Goal: Entertainment & Leisure: Consume media (video, audio)

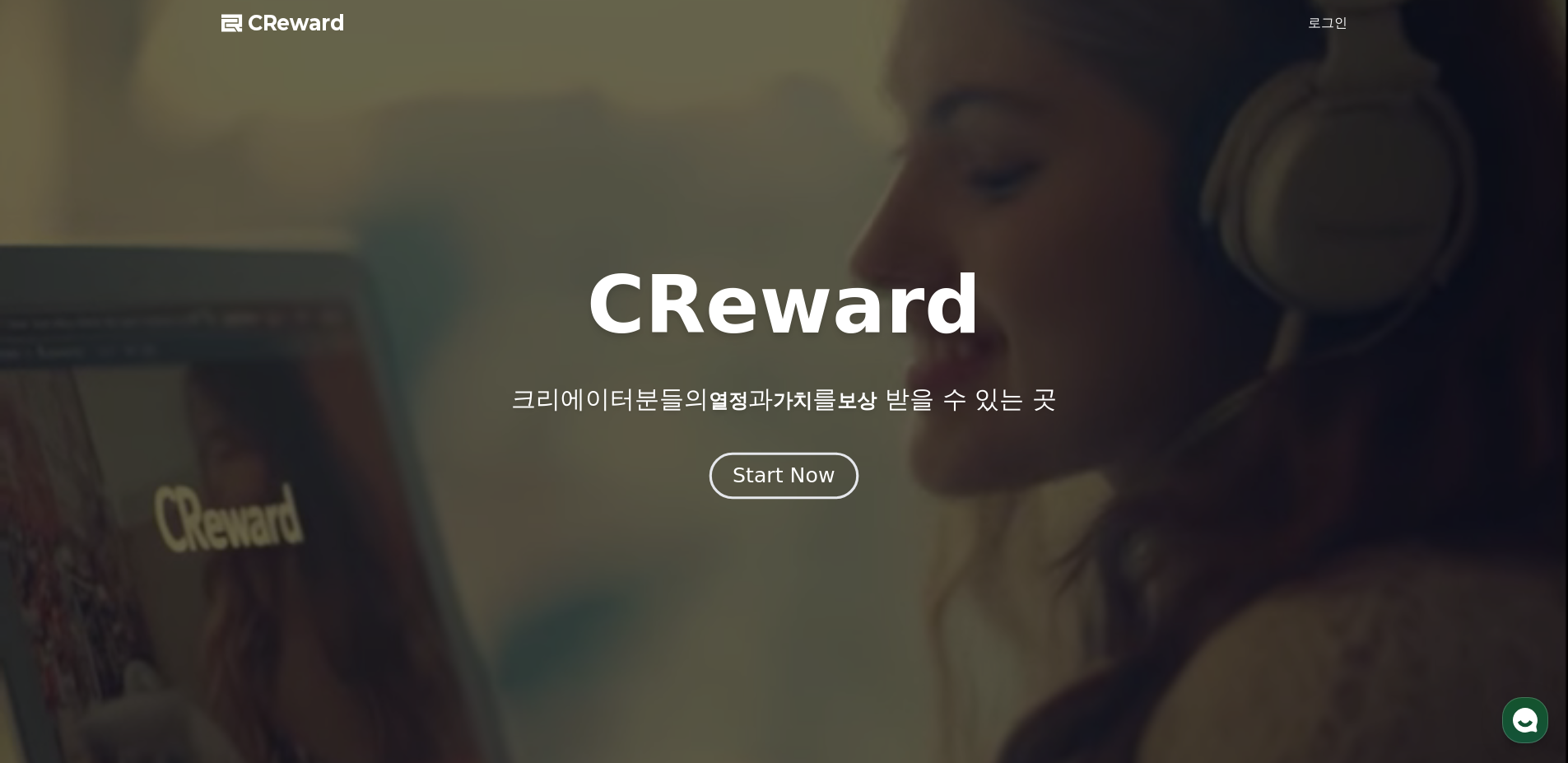
click at [782, 485] on div "Start Now" at bounding box center [784, 476] width 102 height 28
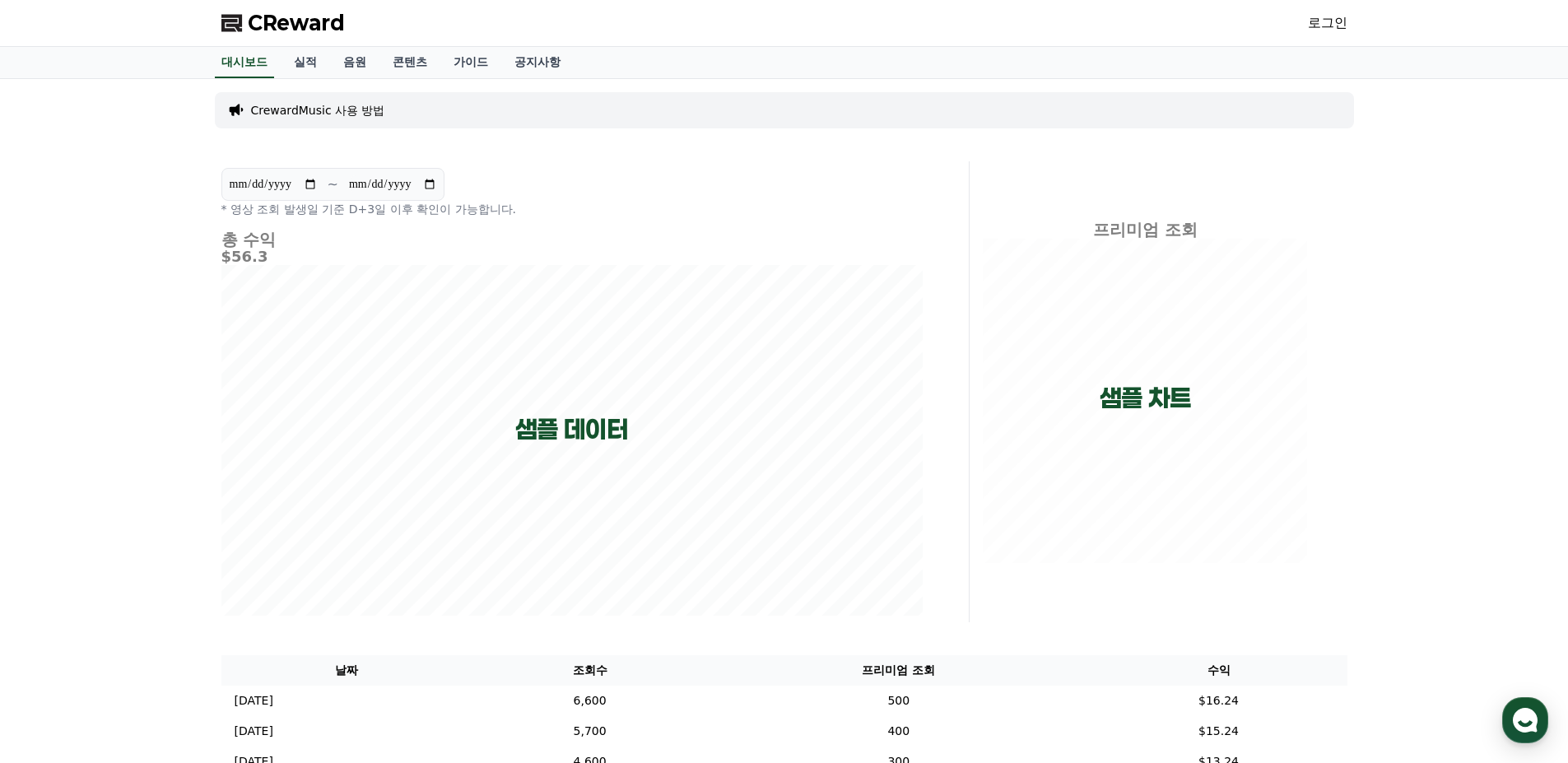
click at [1329, 20] on link "로그인" at bounding box center [1327, 23] width 39 height 20
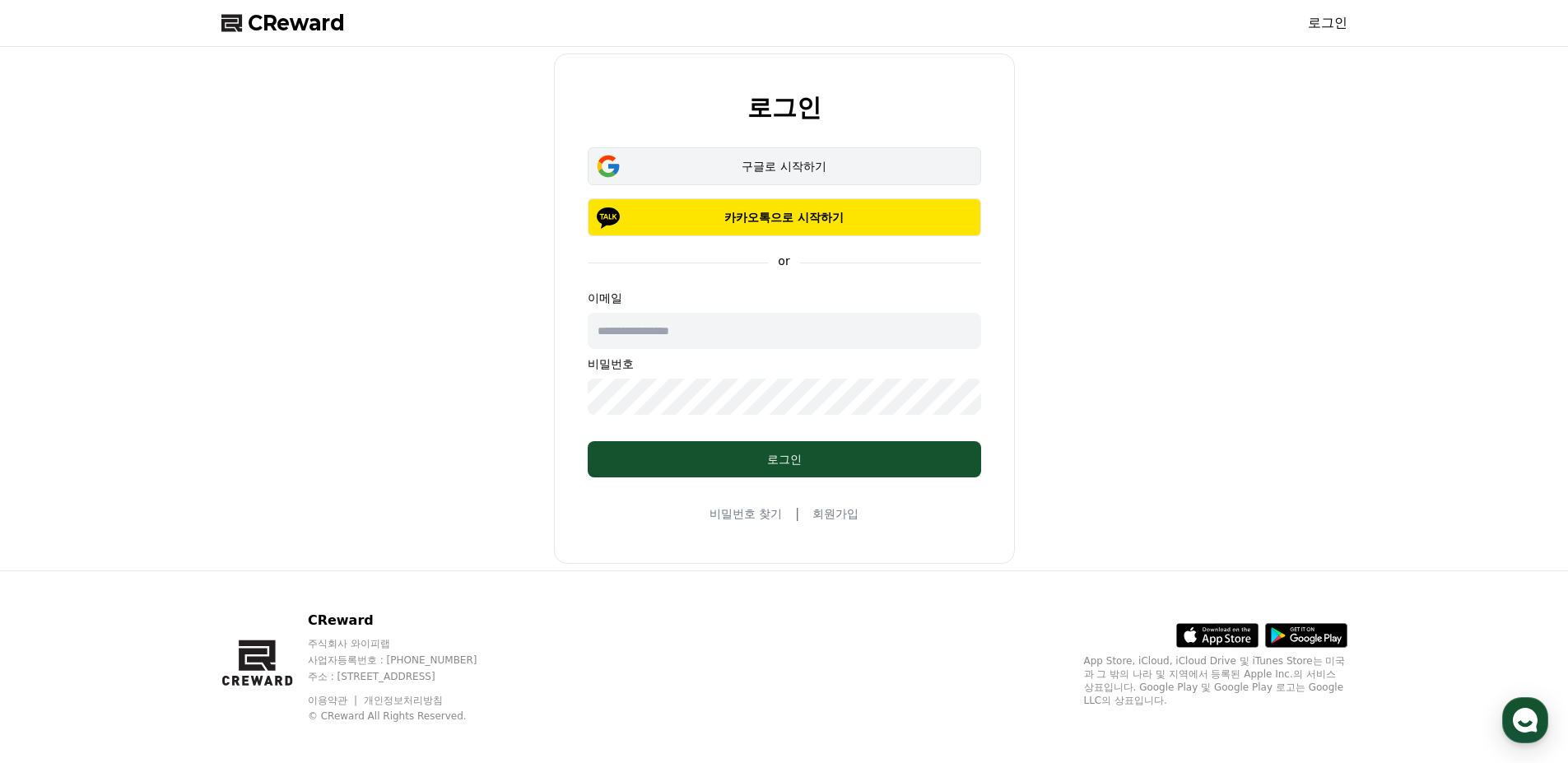
click at [767, 168] on div "구글로 시작하기" at bounding box center [785, 167] width 346 height 16
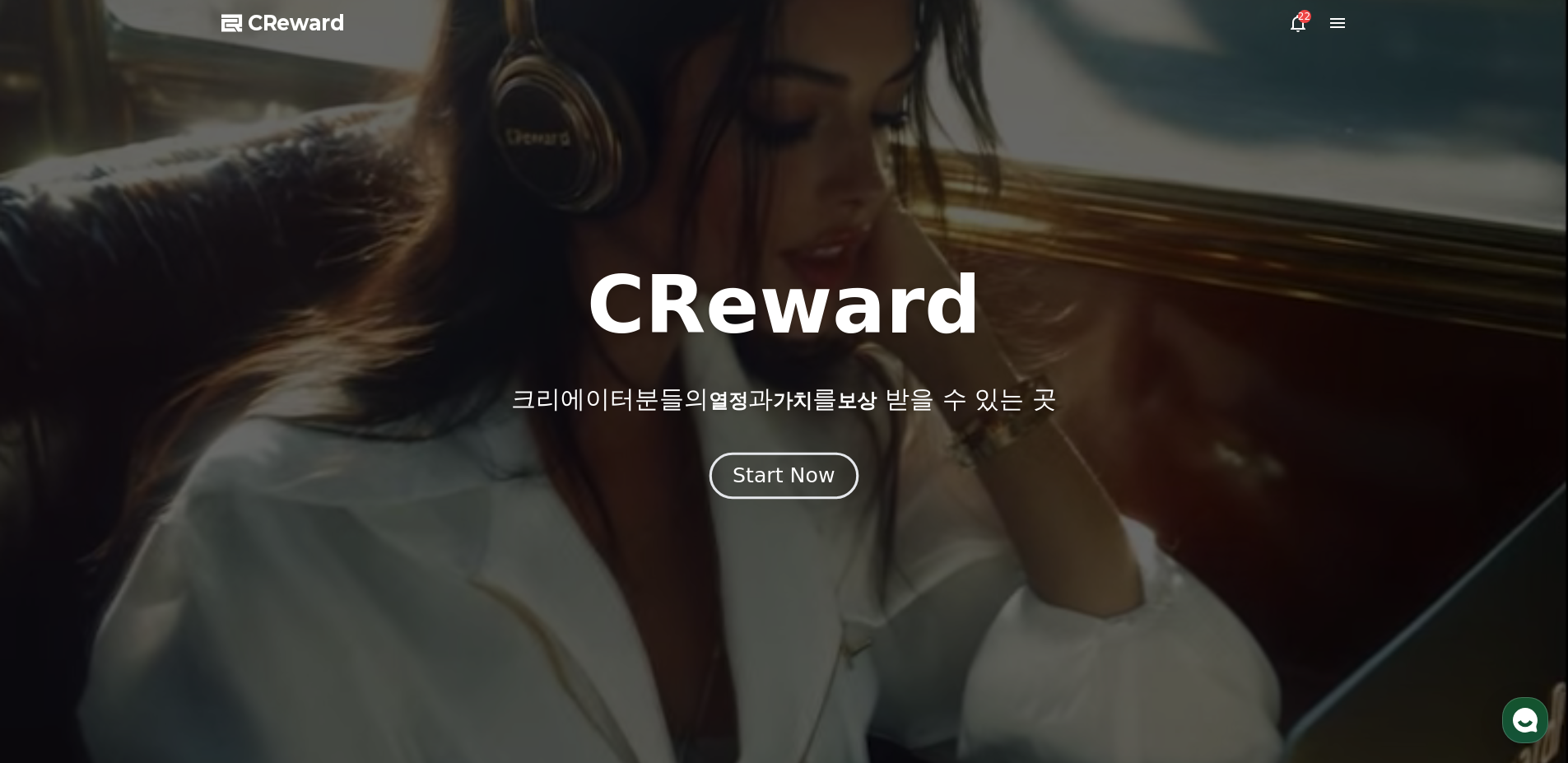
click at [794, 478] on div "Start Now" at bounding box center [784, 476] width 102 height 28
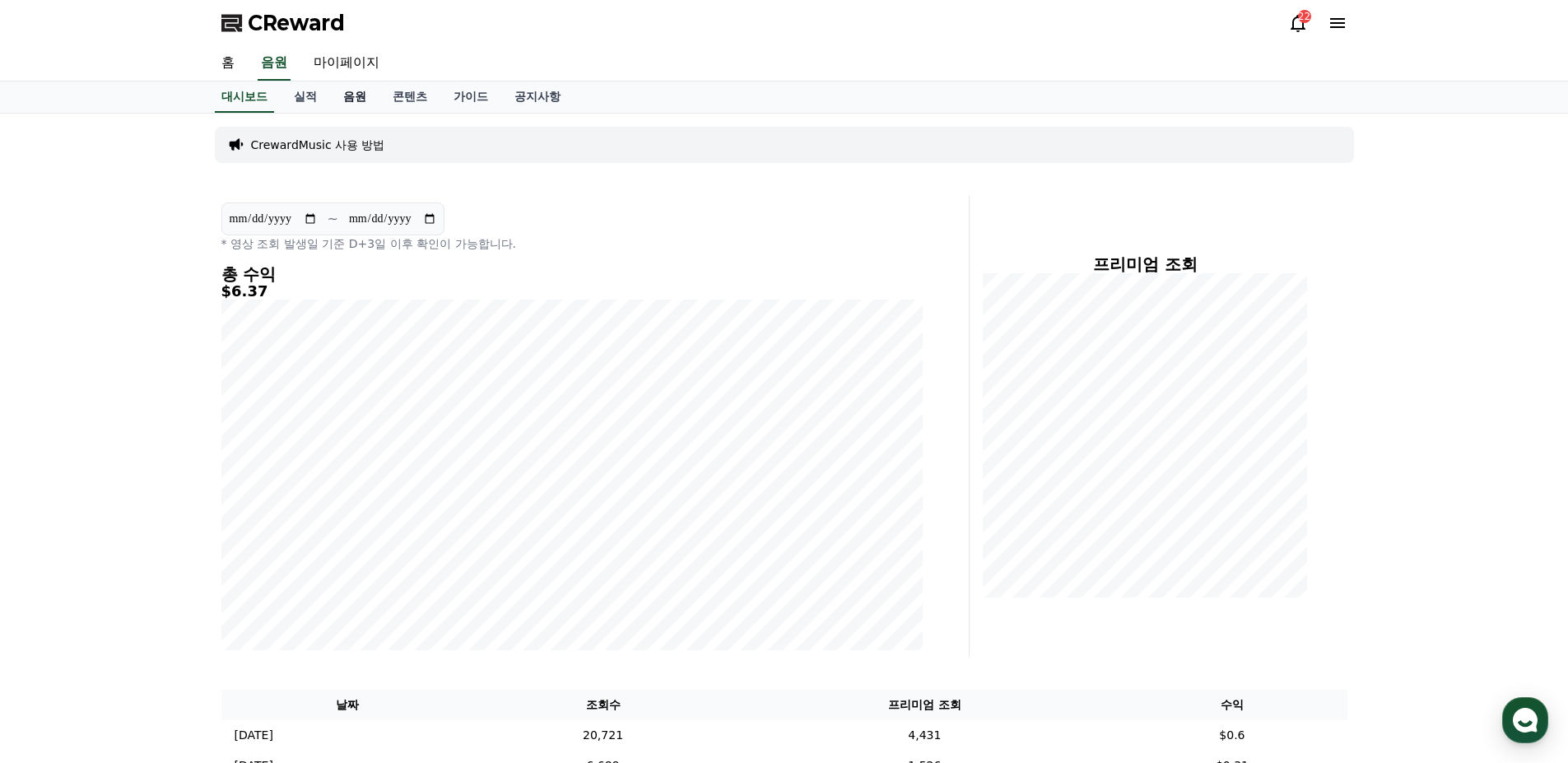
click at [353, 95] on link "음원" at bounding box center [355, 97] width 49 height 31
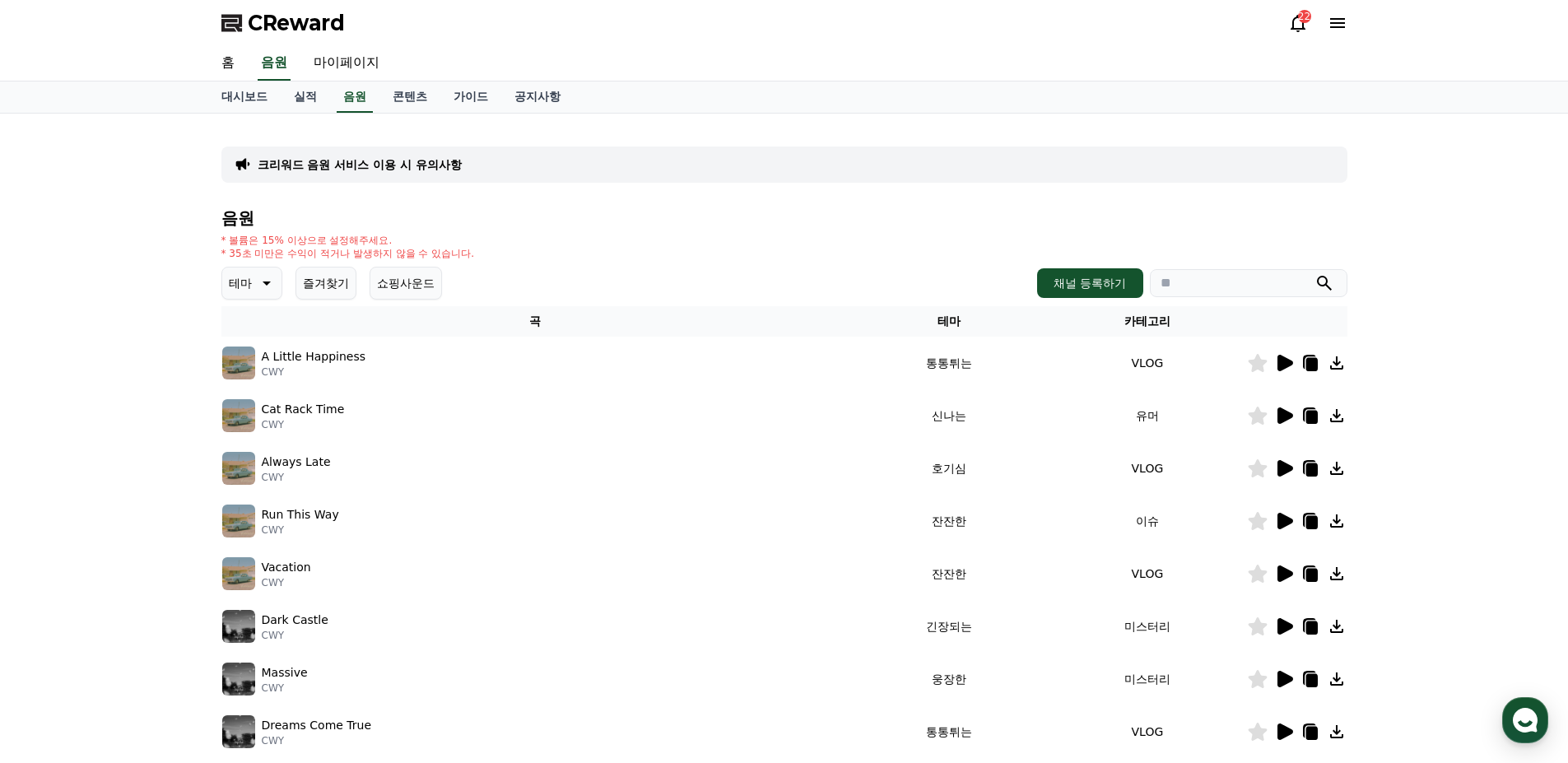
click at [129, 392] on div "크리워드 음원 서비스 이용 시 유의사항 음원 * 볼륨은 15% 이상으로 설정해주세요. * 35초 미만은 수익이 적거나 발생하지 않을 수 있습니…" at bounding box center [784, 511] width 1568 height 796
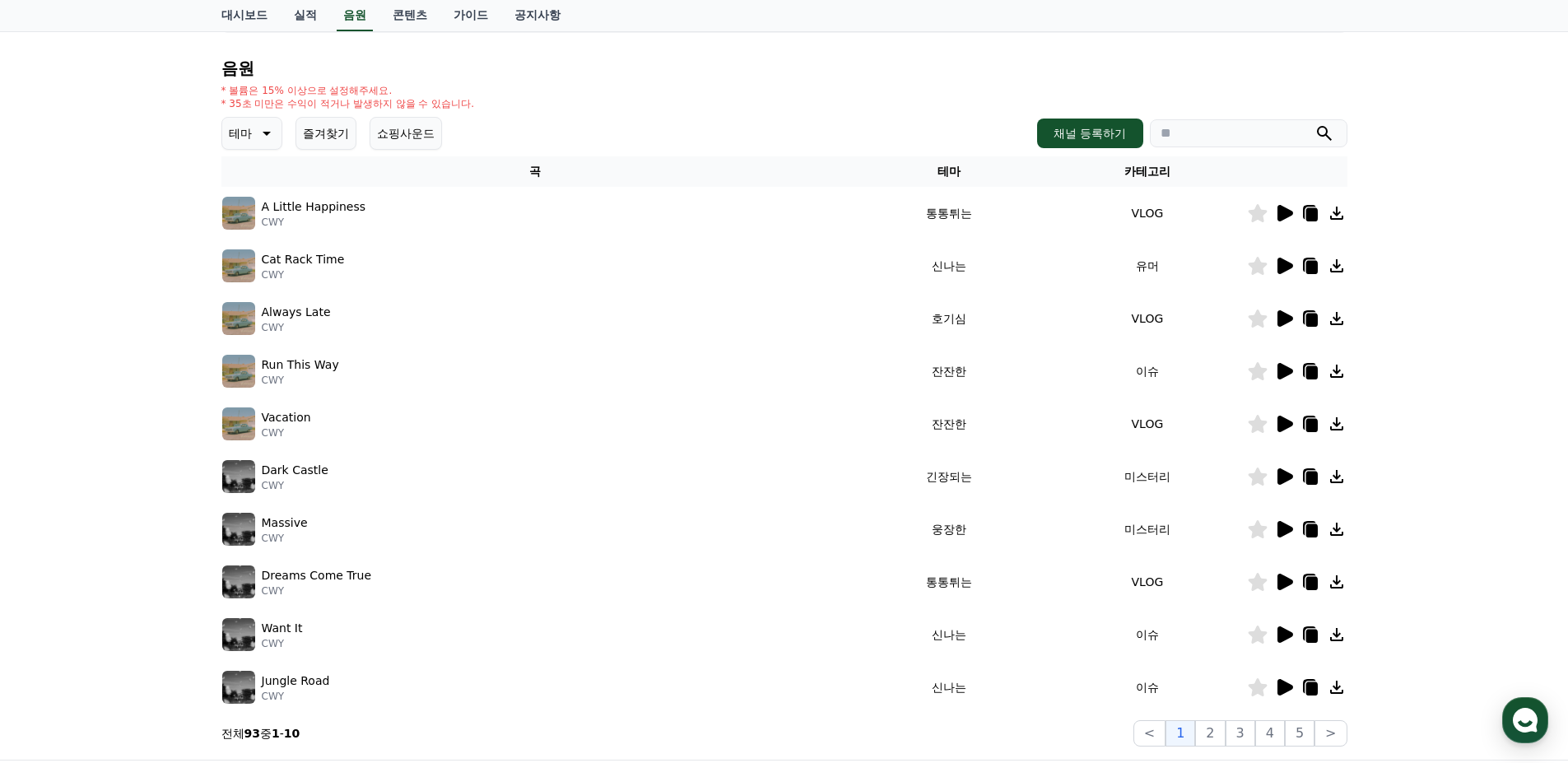
scroll to position [165, 0]
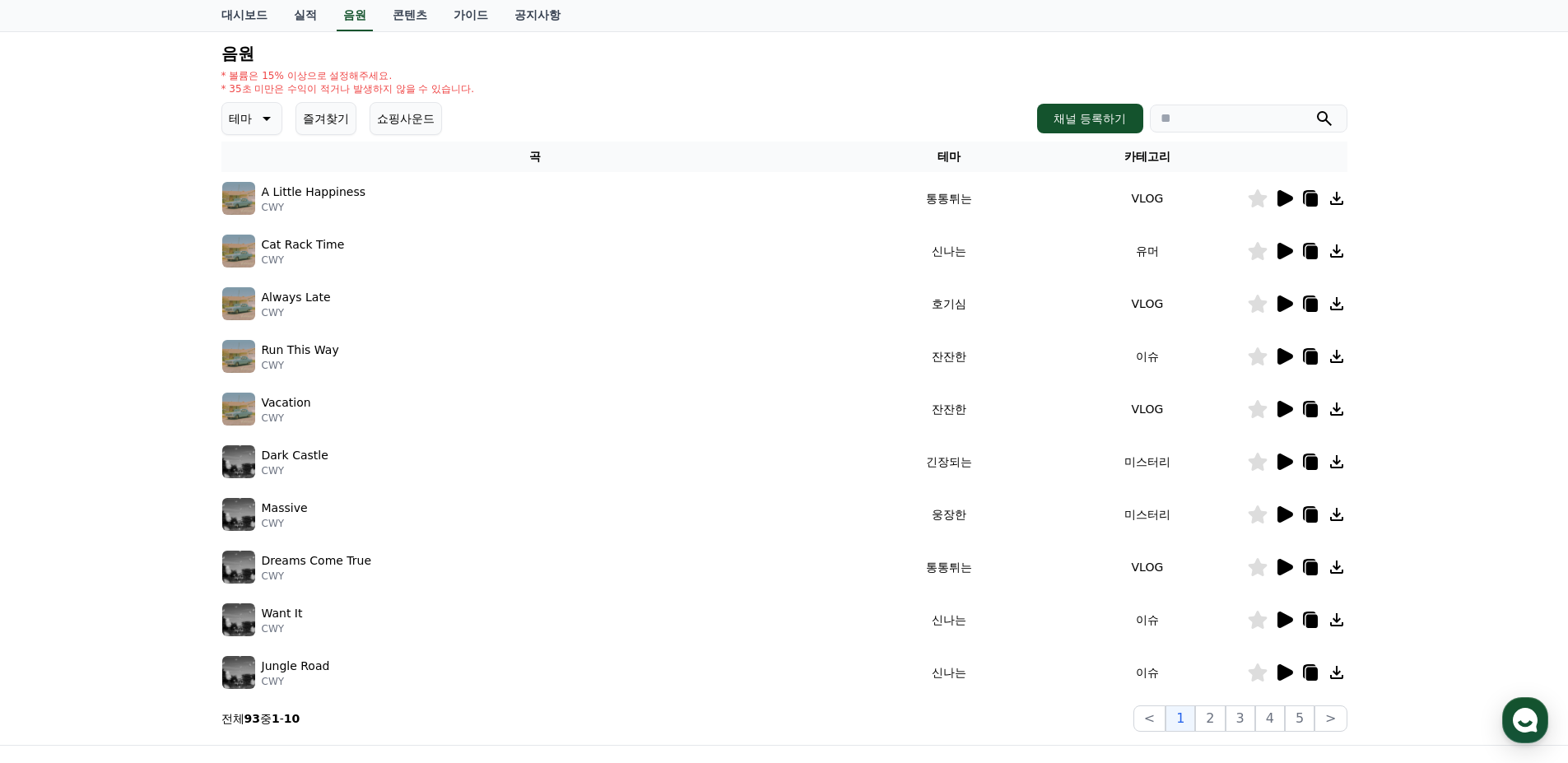
click at [1287, 356] on icon at bounding box center [1285, 357] width 16 height 16
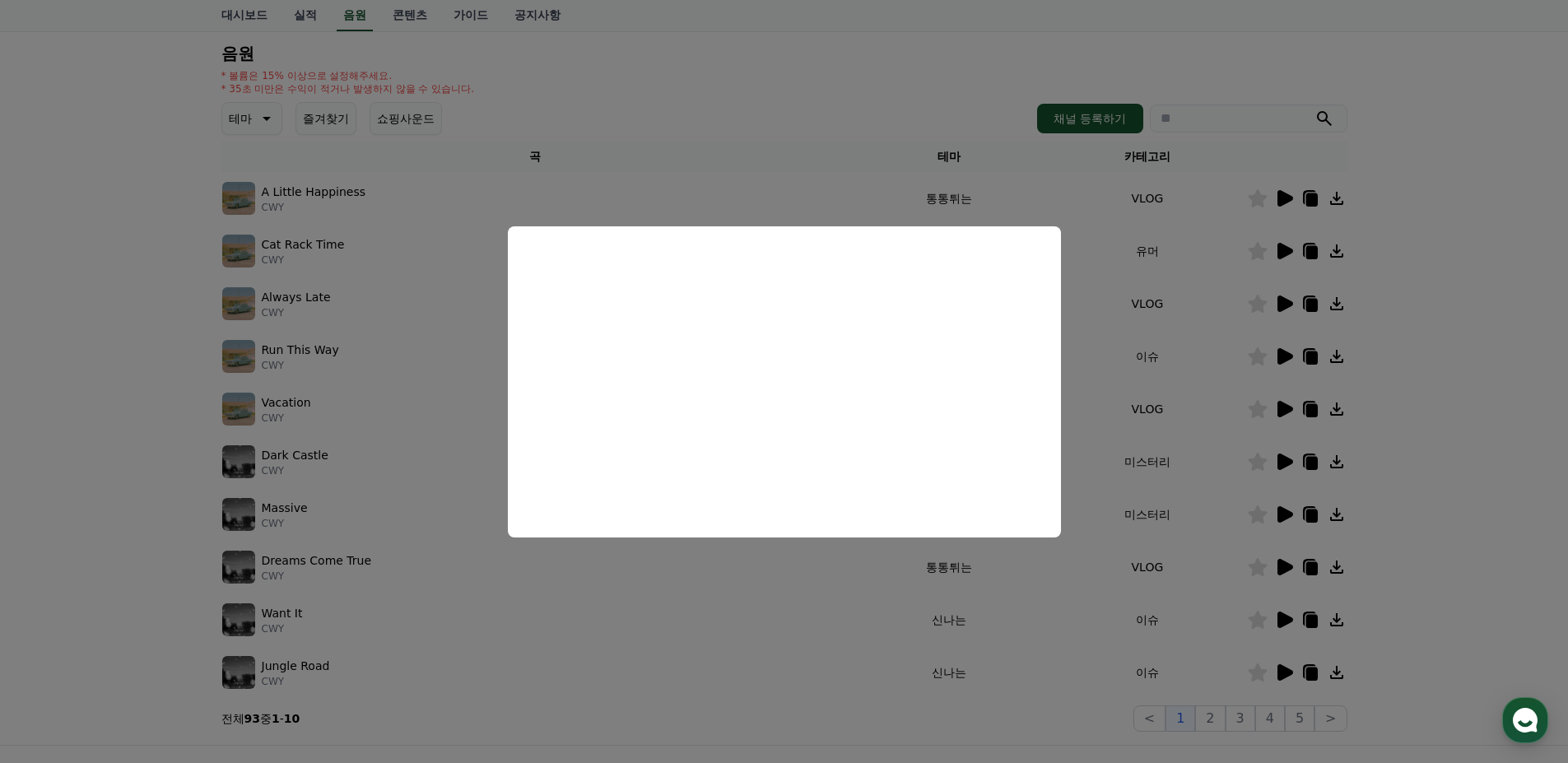
click at [1428, 165] on button "close modal" at bounding box center [784, 382] width 1568 height 763
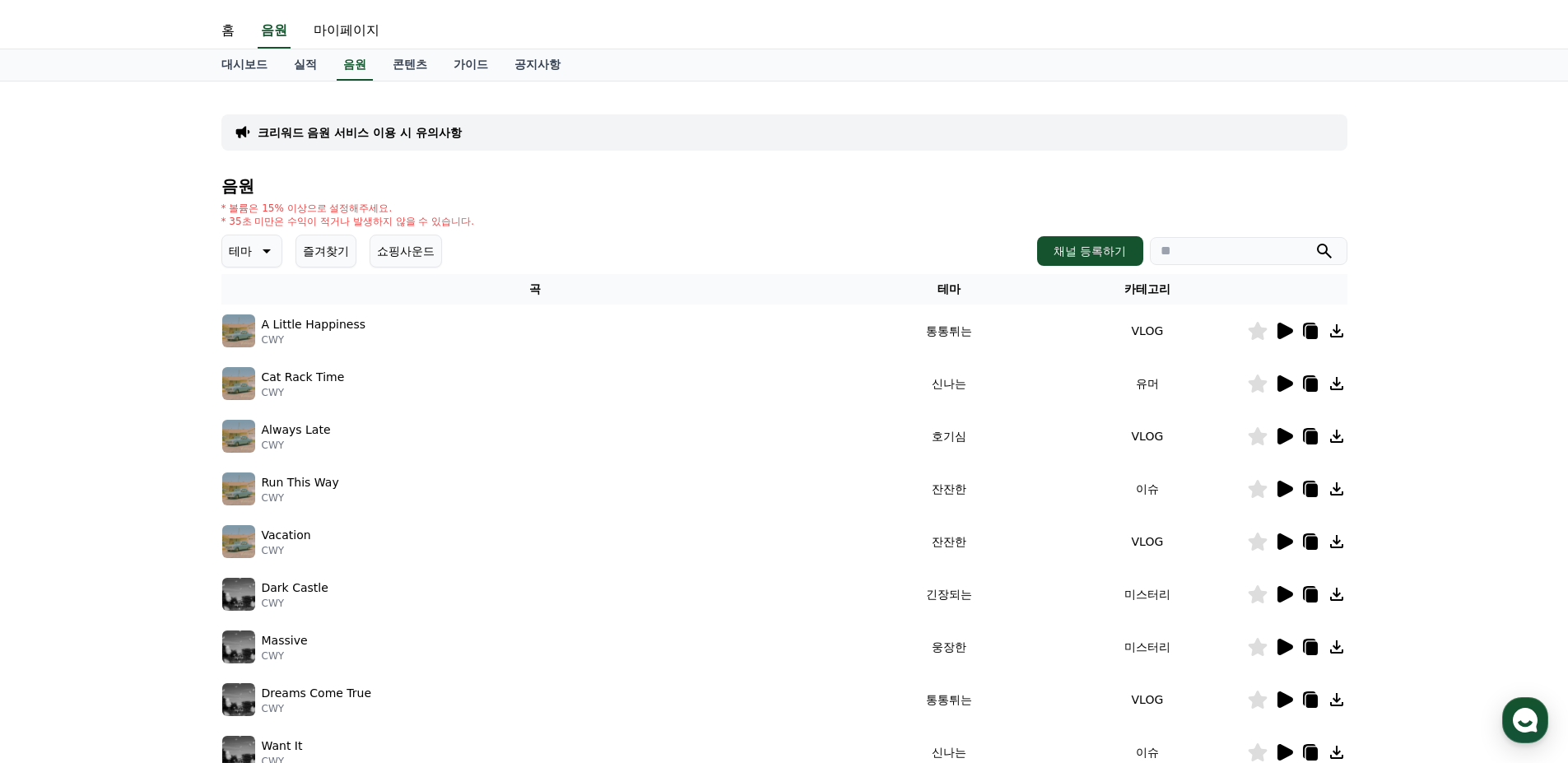
scroll to position [0, 0]
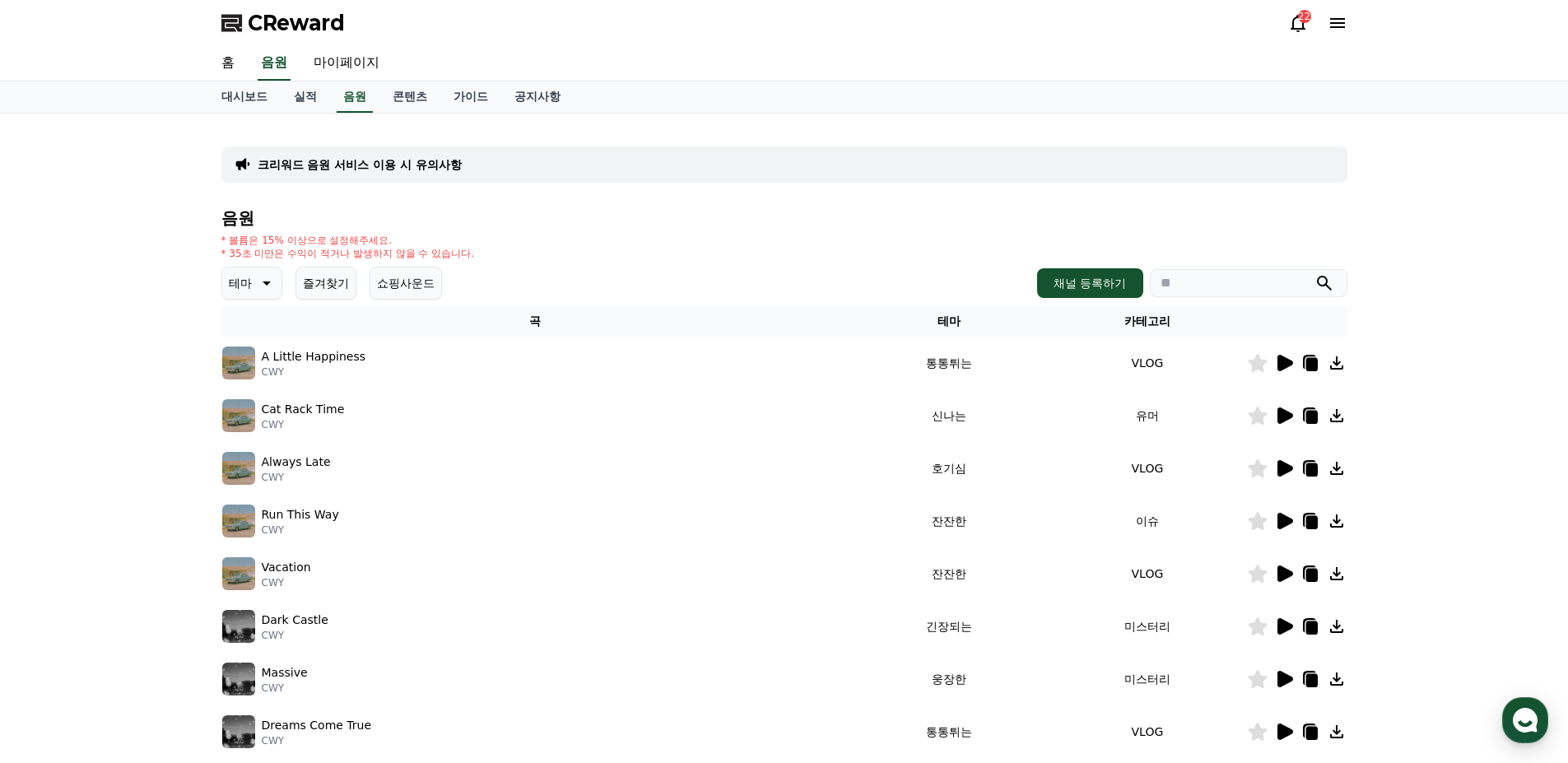
click at [262, 281] on icon at bounding box center [265, 284] width 20 height 20
click at [248, 391] on button "잔잔한" at bounding box center [248, 392] width 48 height 37
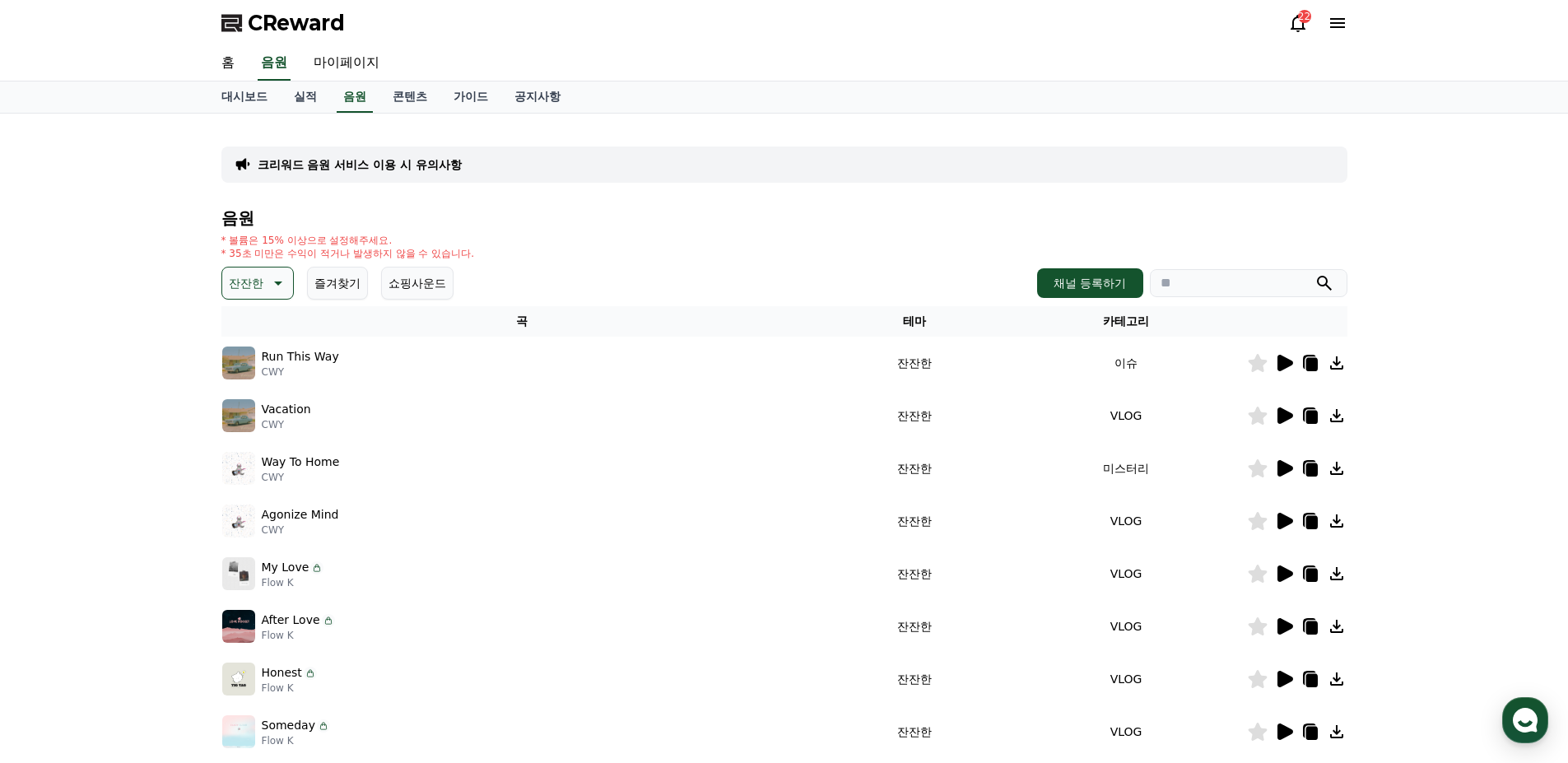
click at [1284, 468] on icon at bounding box center [1285, 468] width 16 height 16
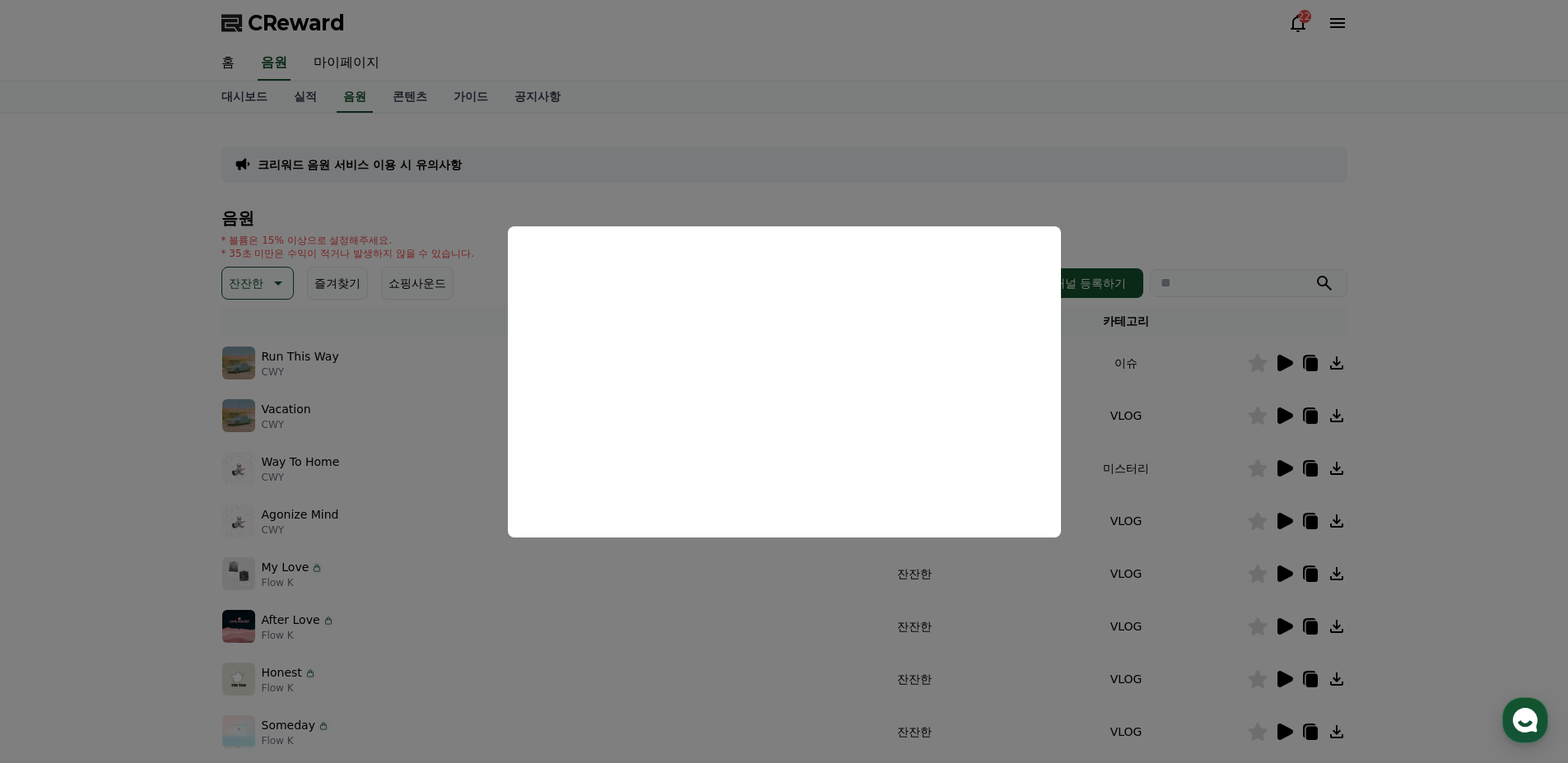
click at [1422, 301] on button "close modal" at bounding box center [784, 382] width 1568 height 763
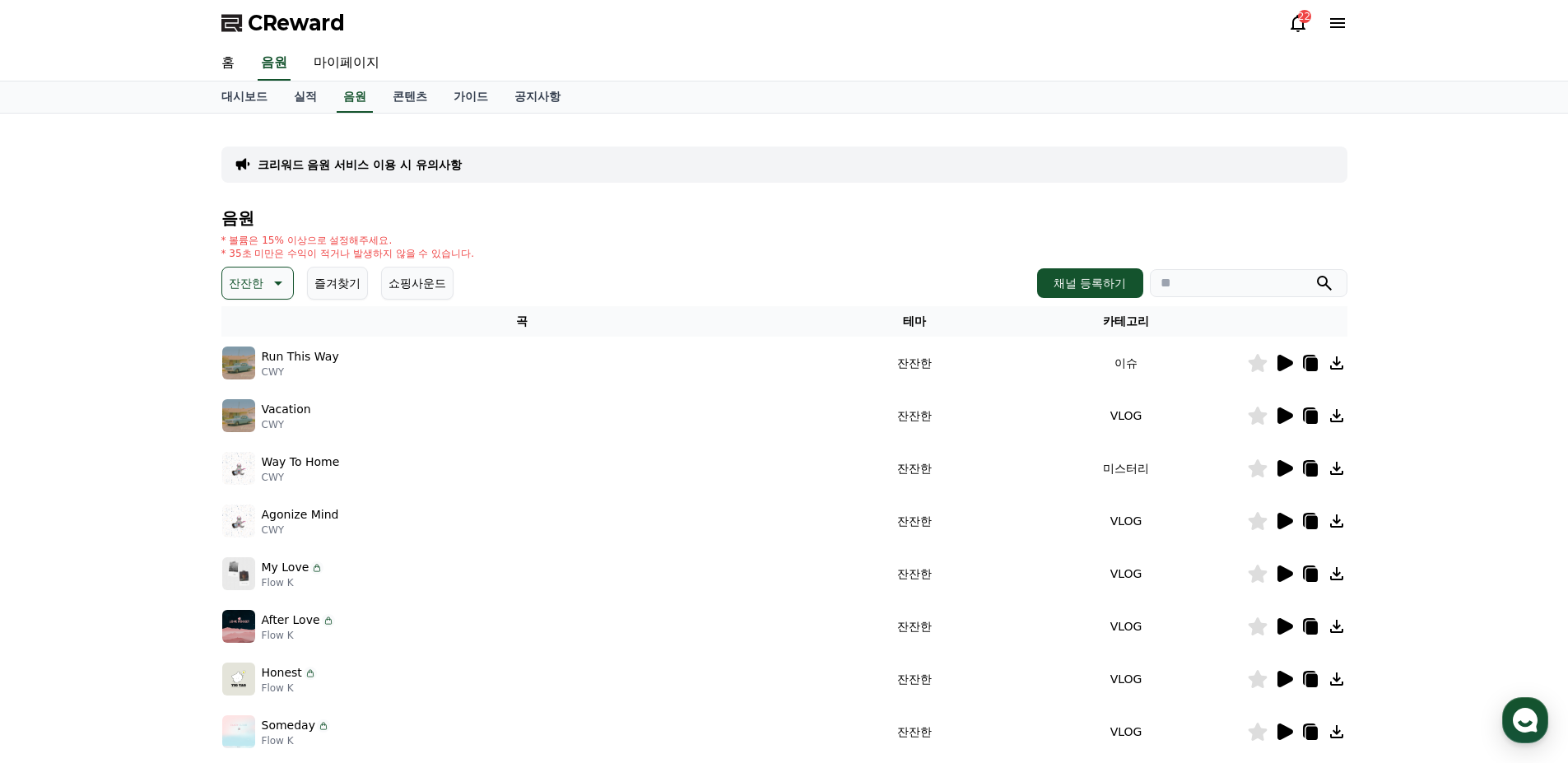
click at [1290, 575] on icon at bounding box center [1285, 574] width 16 height 16
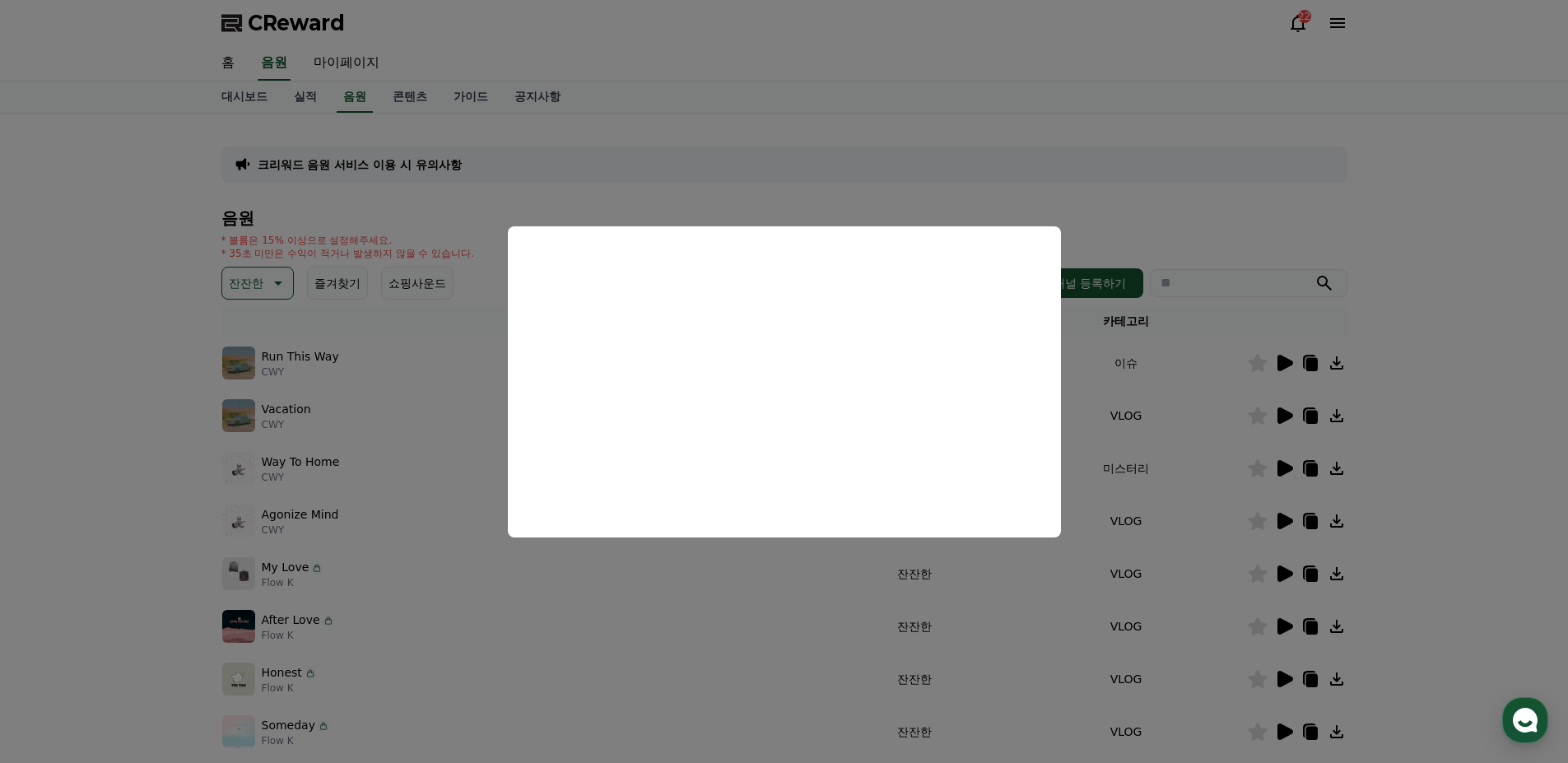
click at [1449, 414] on button "close modal" at bounding box center [784, 382] width 1568 height 763
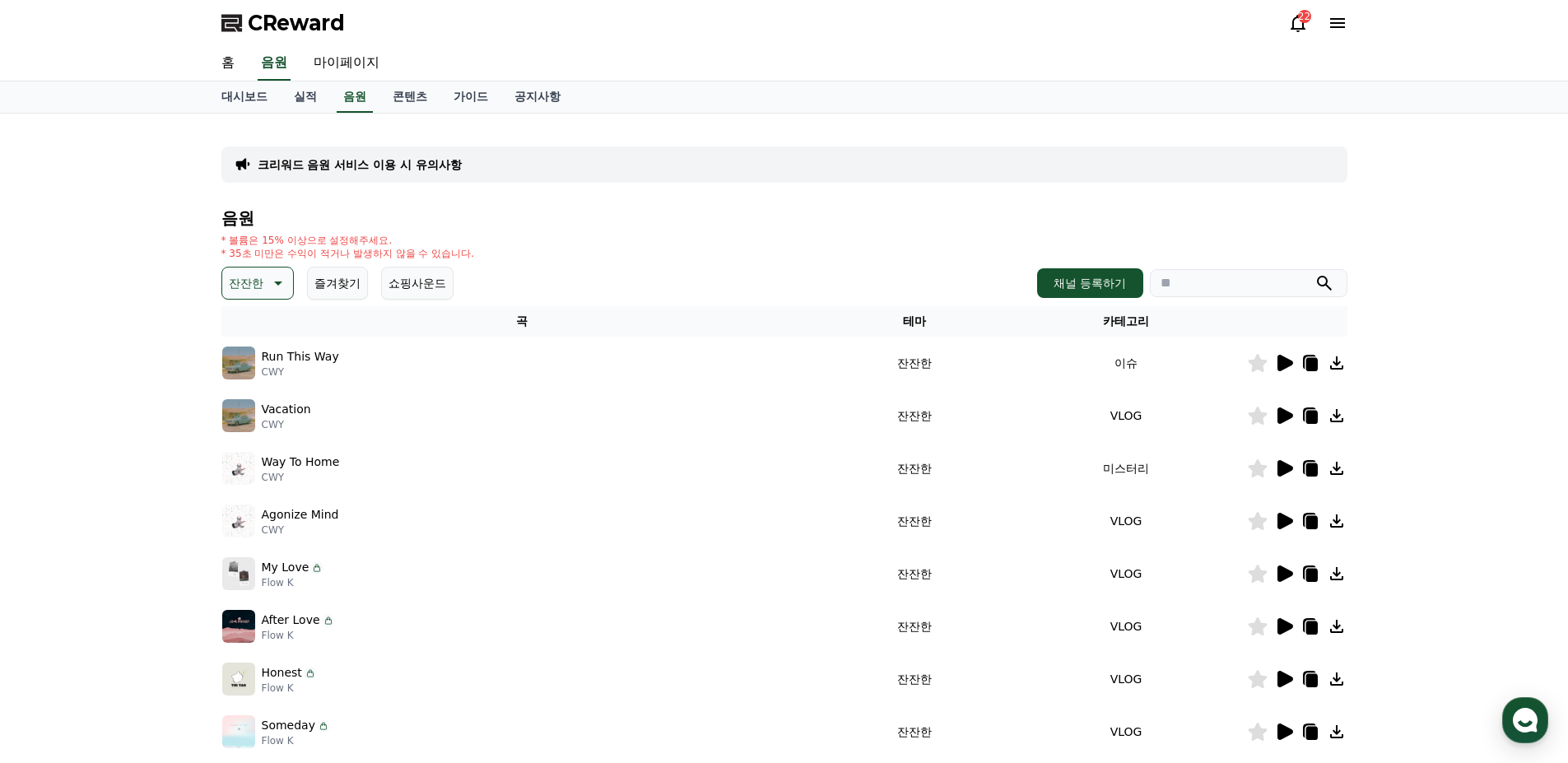
click at [1280, 574] on icon at bounding box center [1285, 574] width 16 height 16
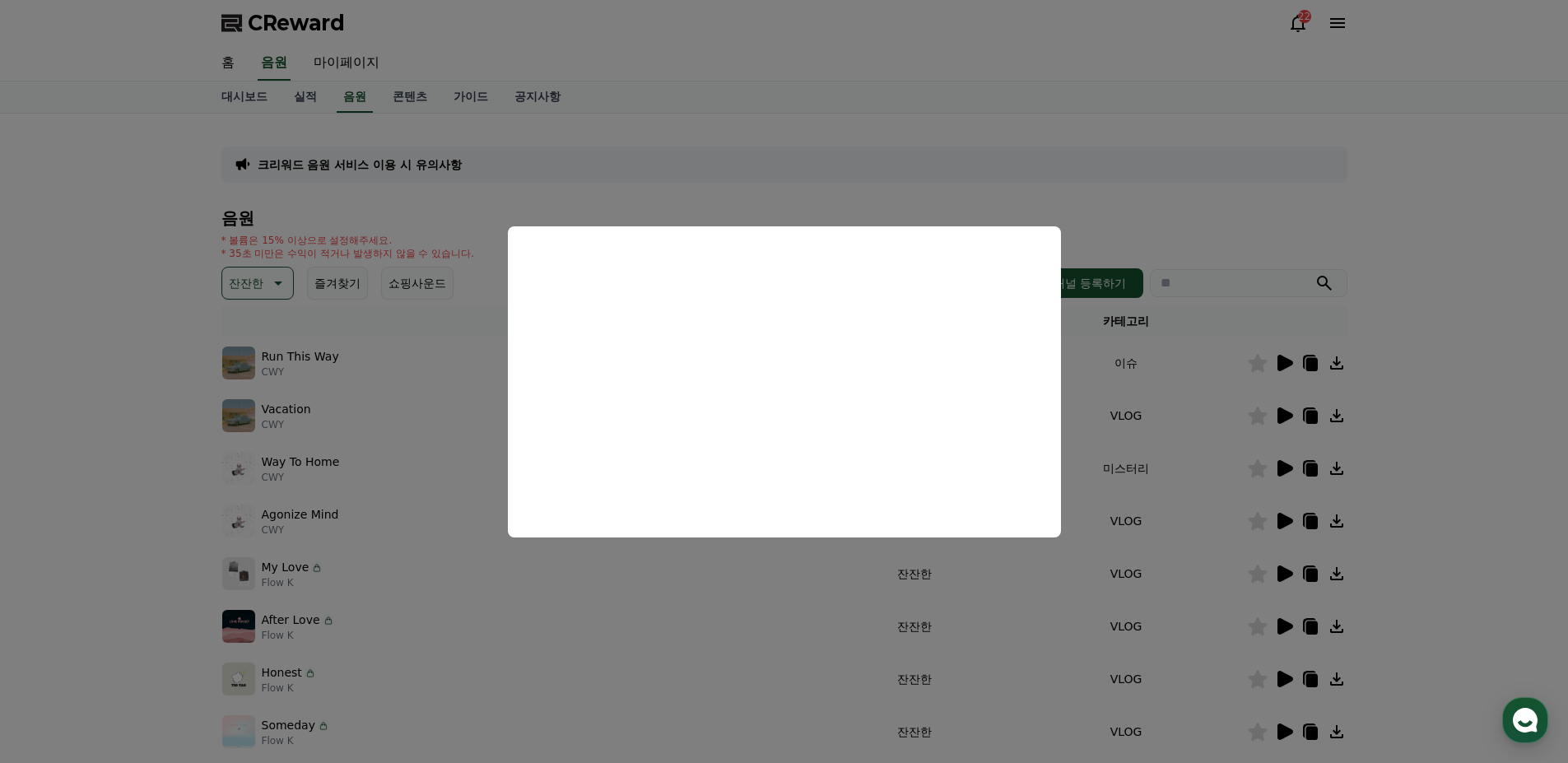
click at [1466, 427] on button "close modal" at bounding box center [784, 382] width 1568 height 763
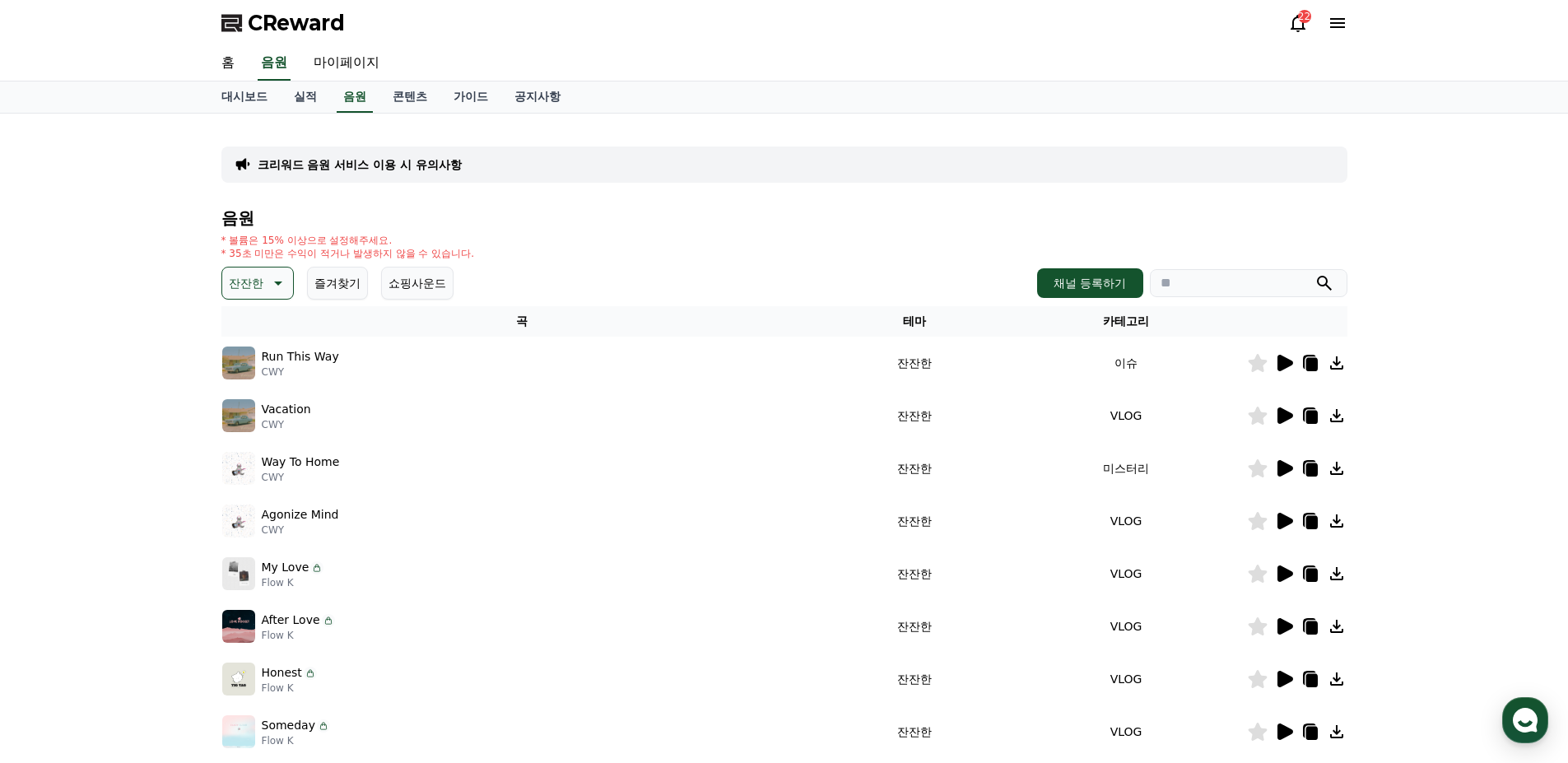
click at [1337, 572] on icon at bounding box center [1337, 574] width 13 height 13
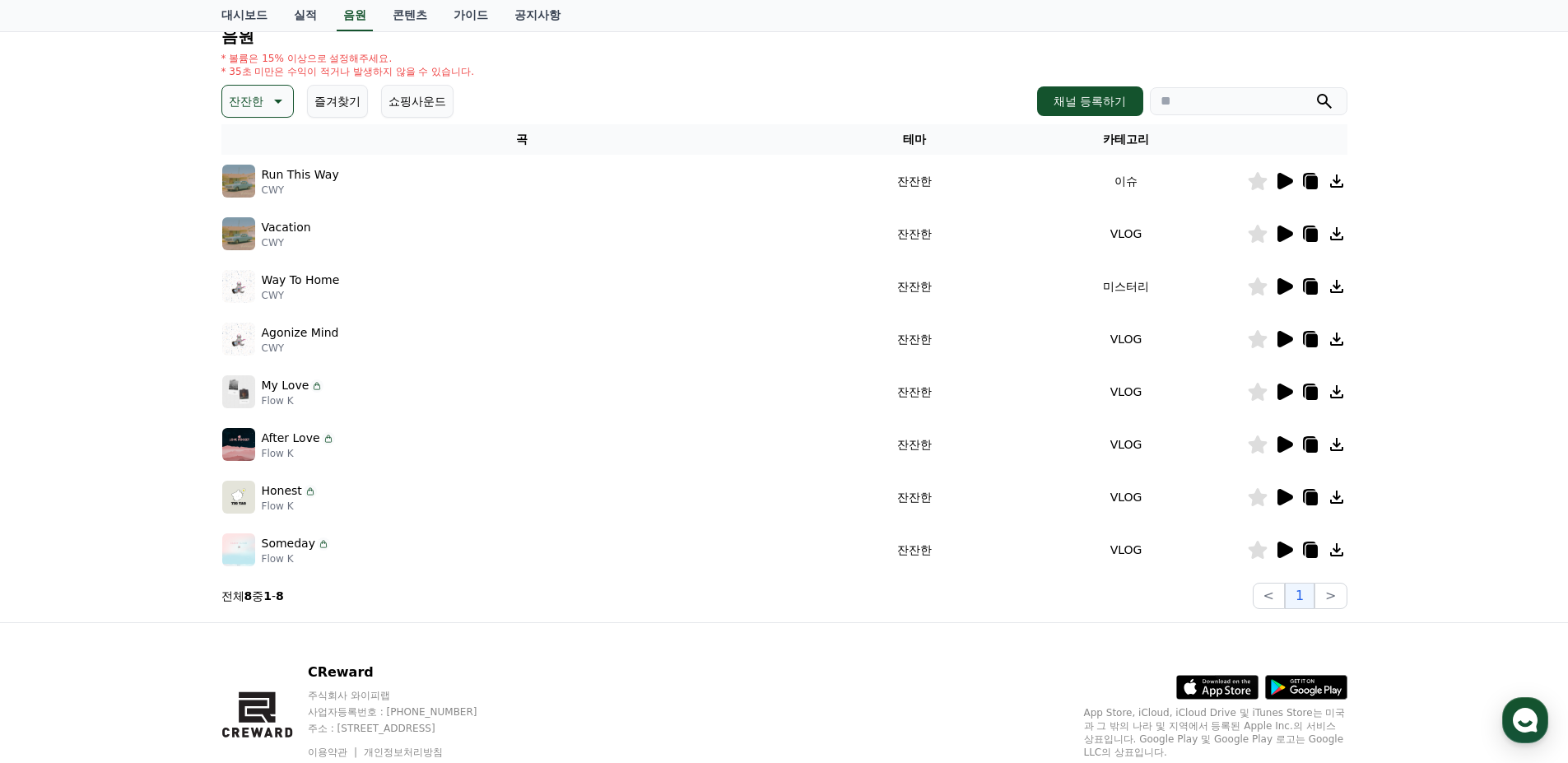
scroll to position [246, 0]
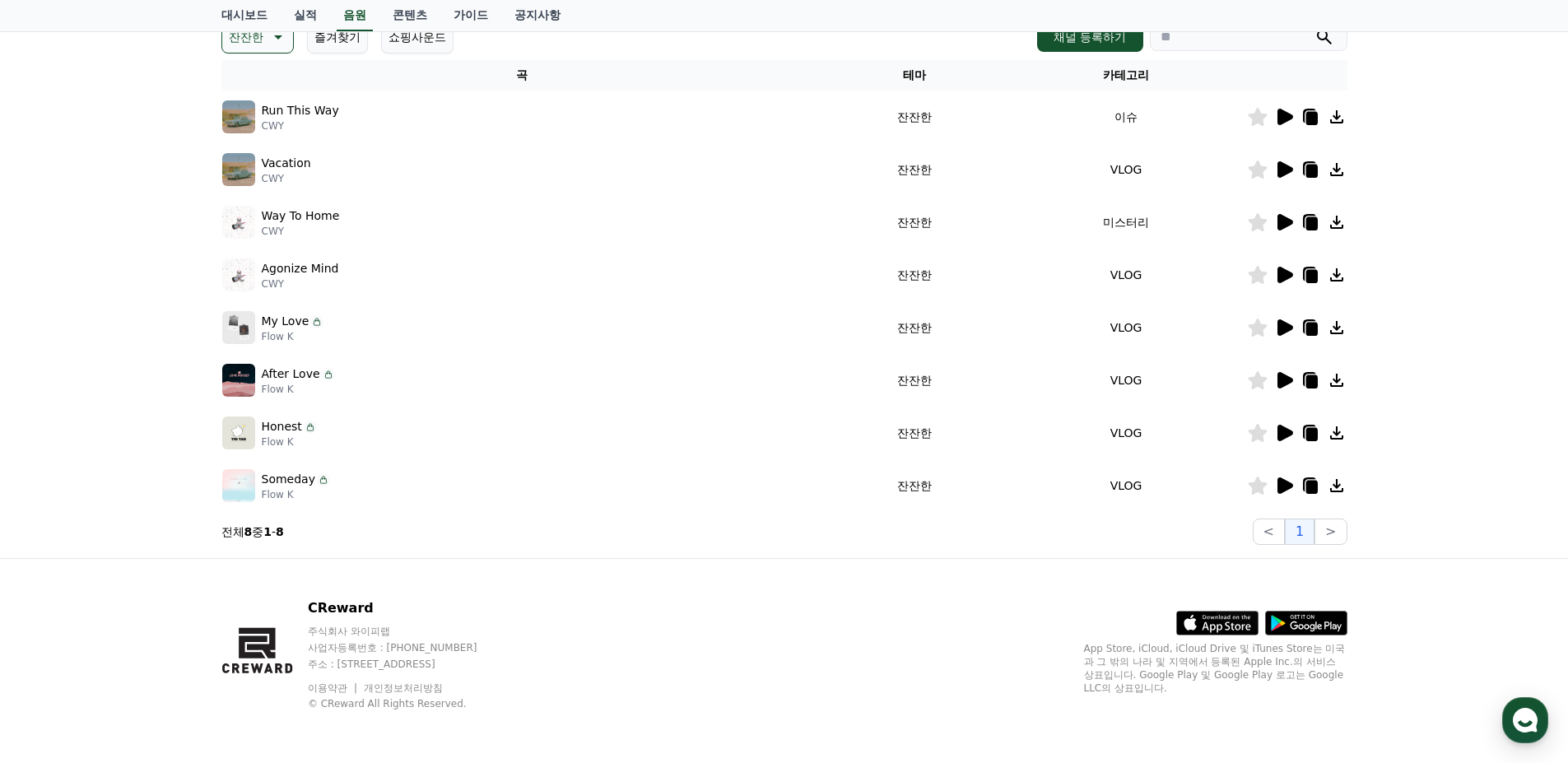
click at [1283, 378] on icon at bounding box center [1285, 381] width 16 height 16
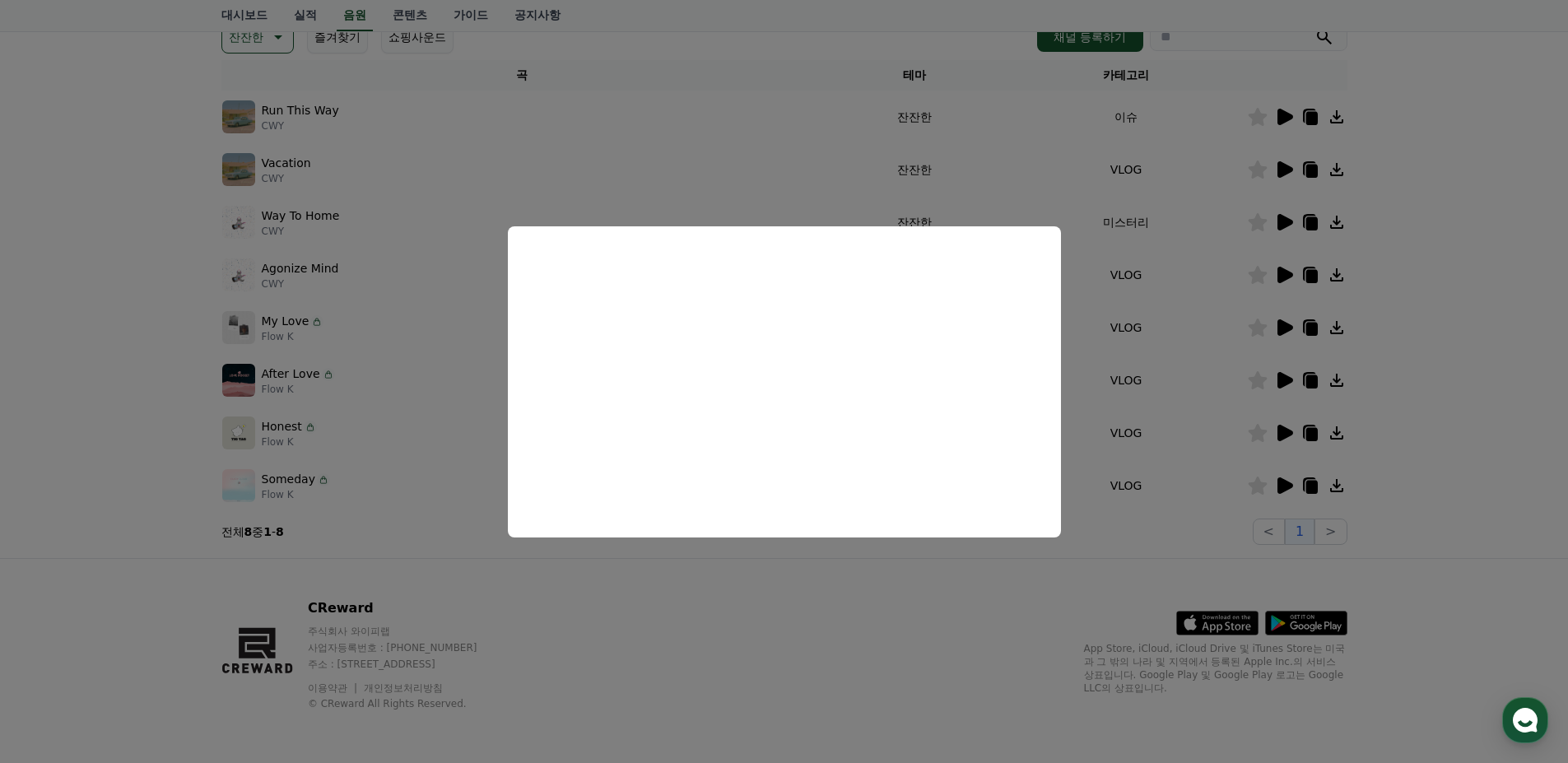
click at [1478, 401] on button "close modal" at bounding box center [784, 382] width 1568 height 763
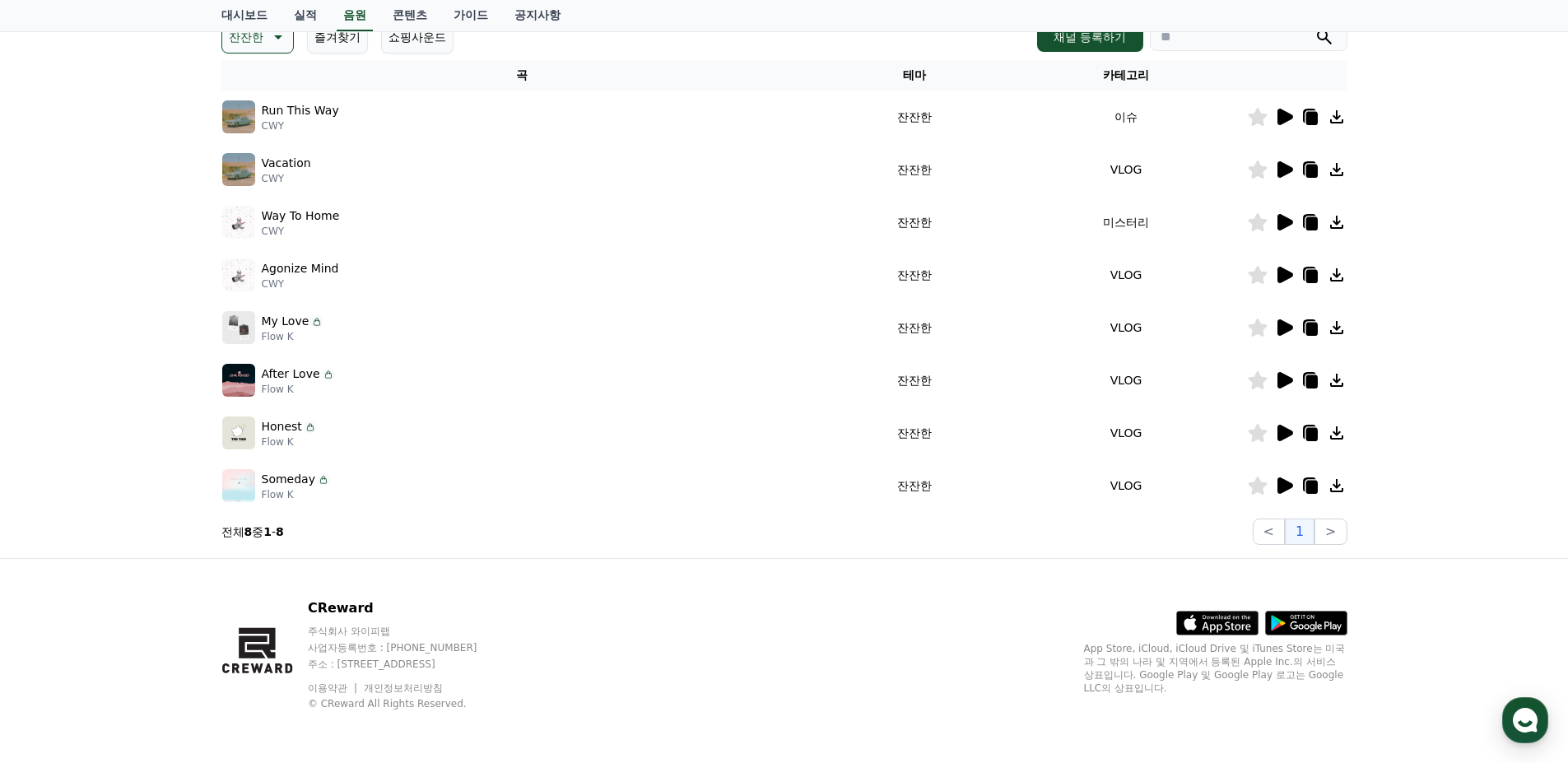
click at [1313, 379] on icon at bounding box center [1311, 382] width 12 height 13
click at [1287, 431] on icon at bounding box center [1285, 433] width 16 height 16
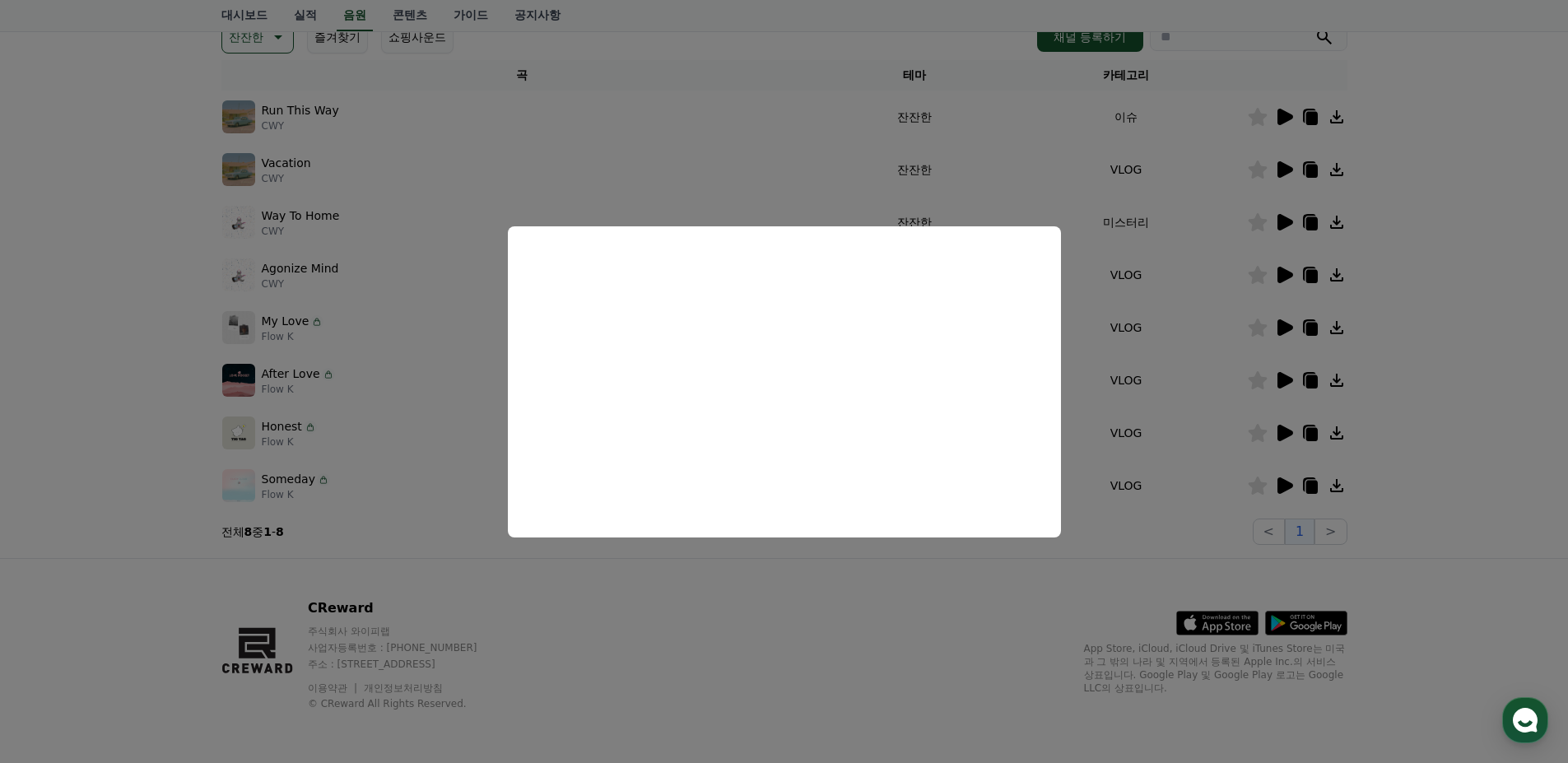
click at [1466, 413] on button "close modal" at bounding box center [784, 382] width 1568 height 763
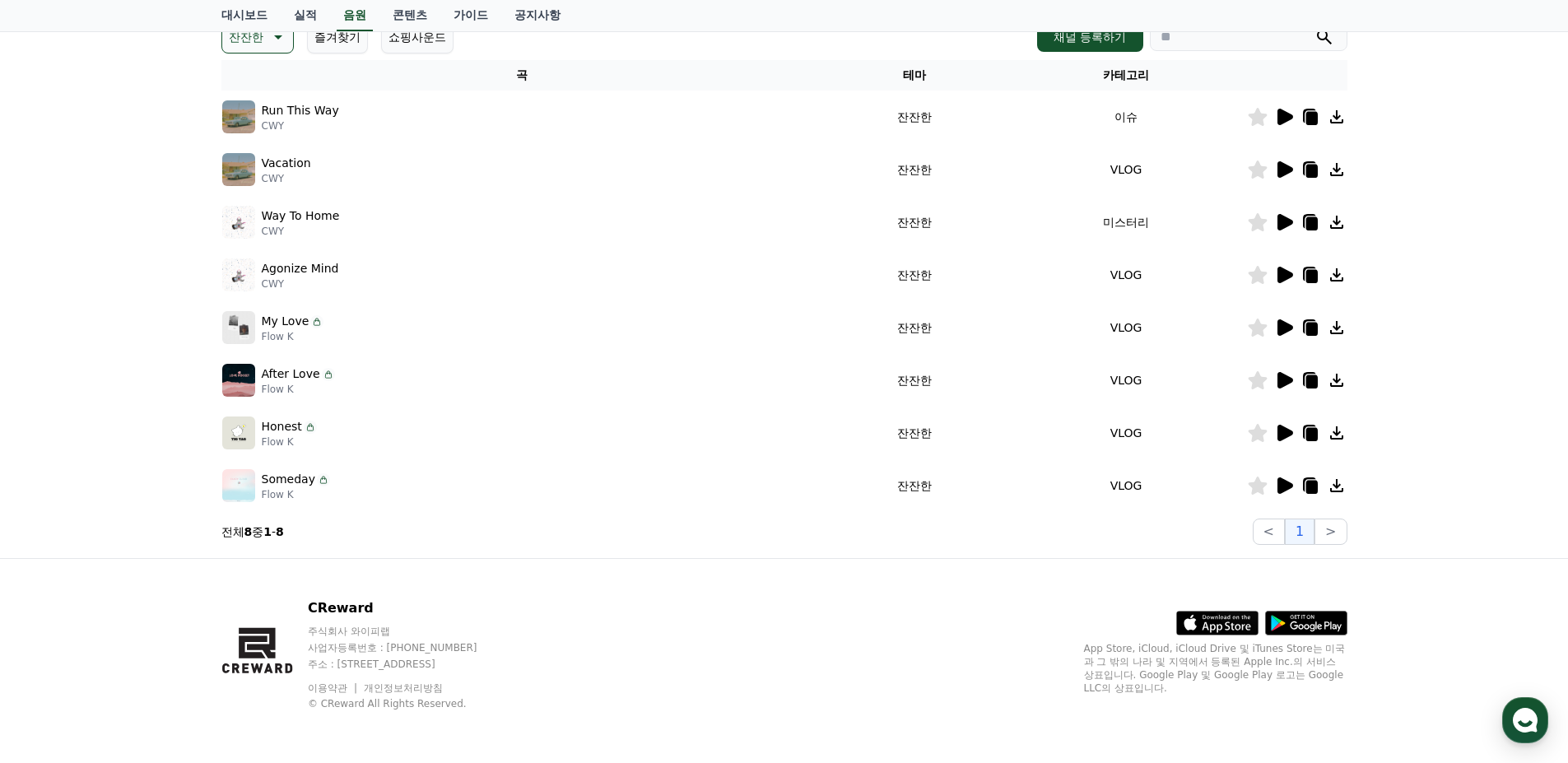
click at [1278, 486] on icon at bounding box center [1285, 486] width 16 height 16
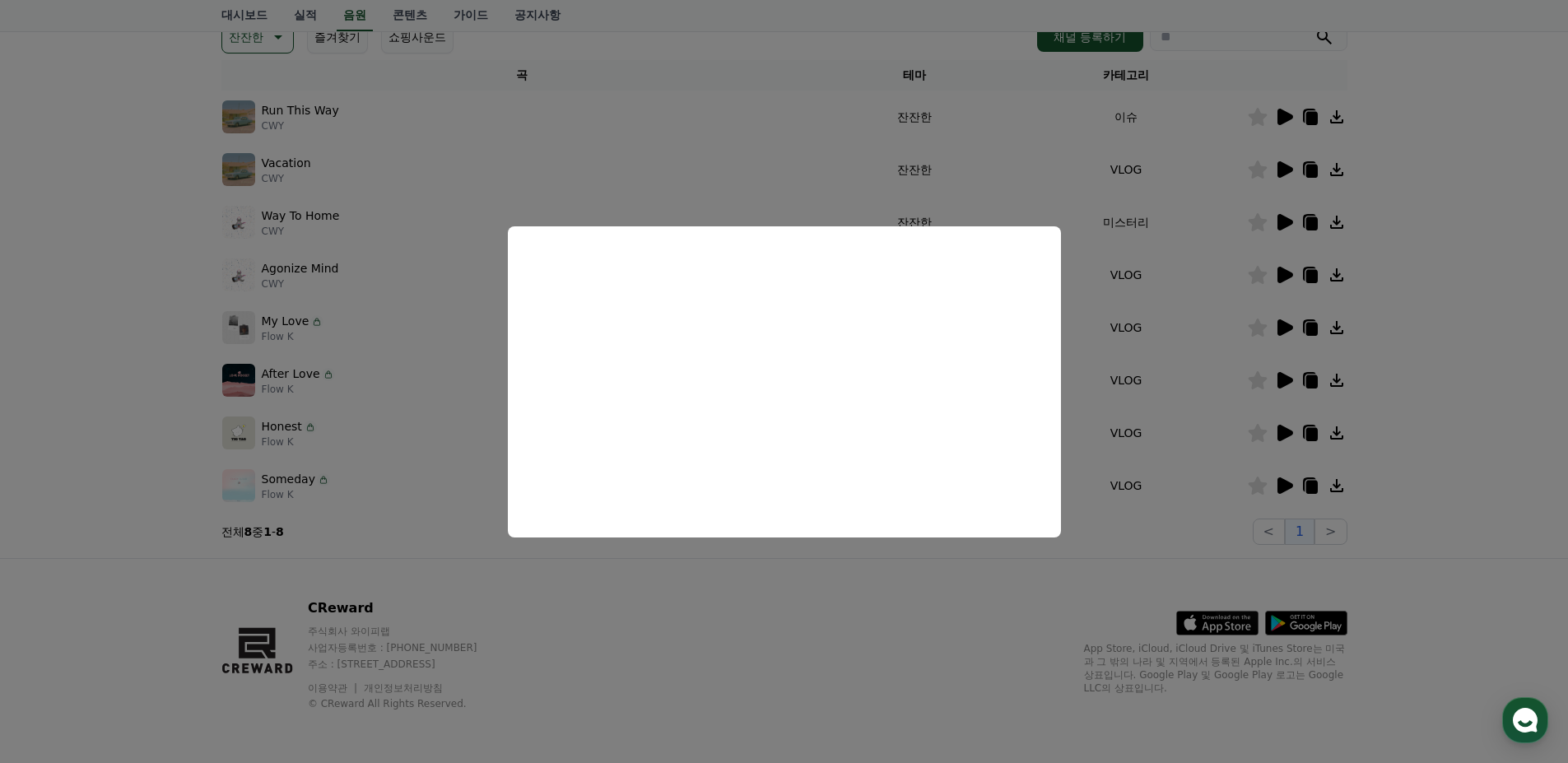
click at [1461, 435] on button "close modal" at bounding box center [784, 382] width 1568 height 763
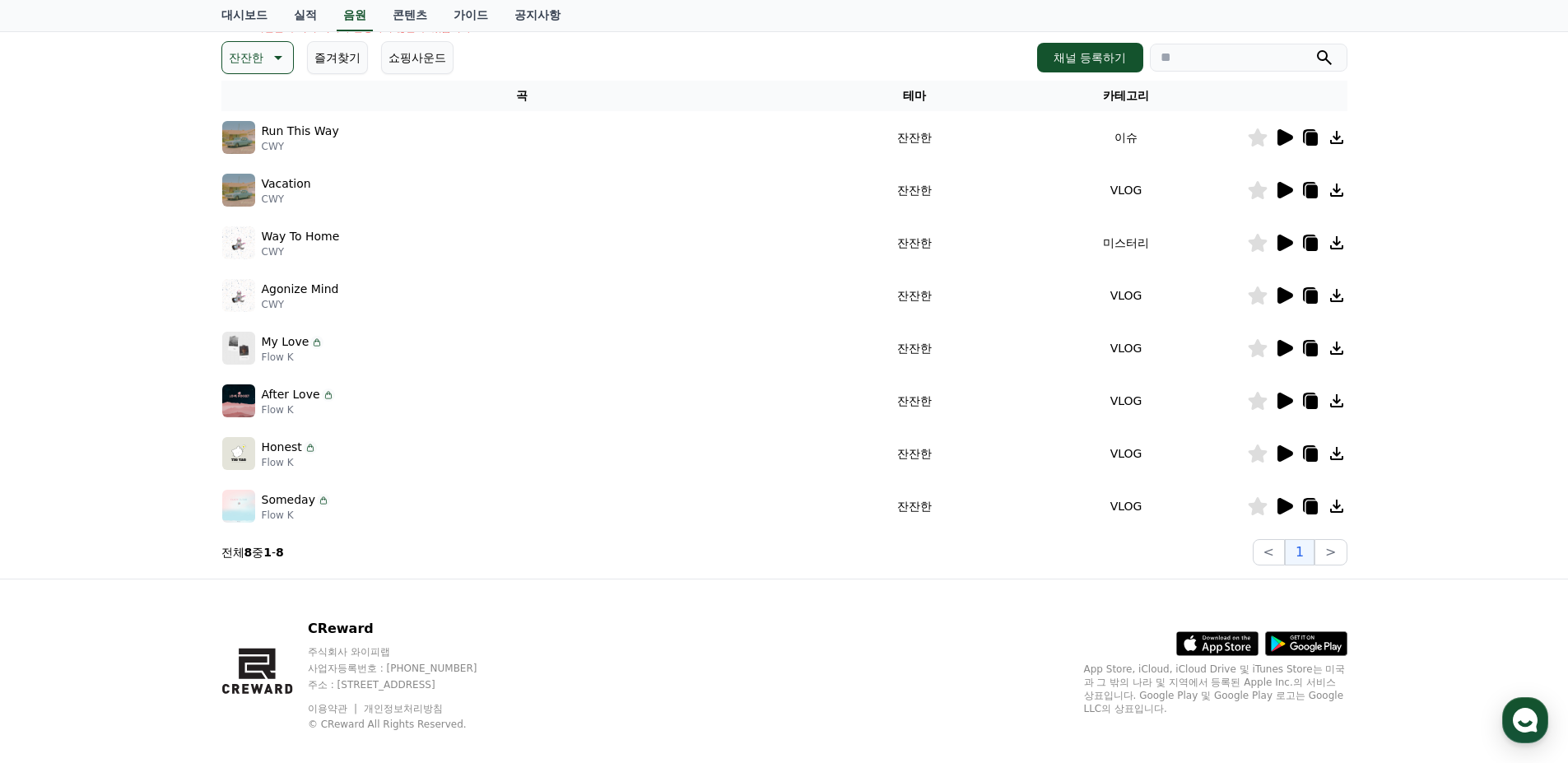
scroll to position [164, 0]
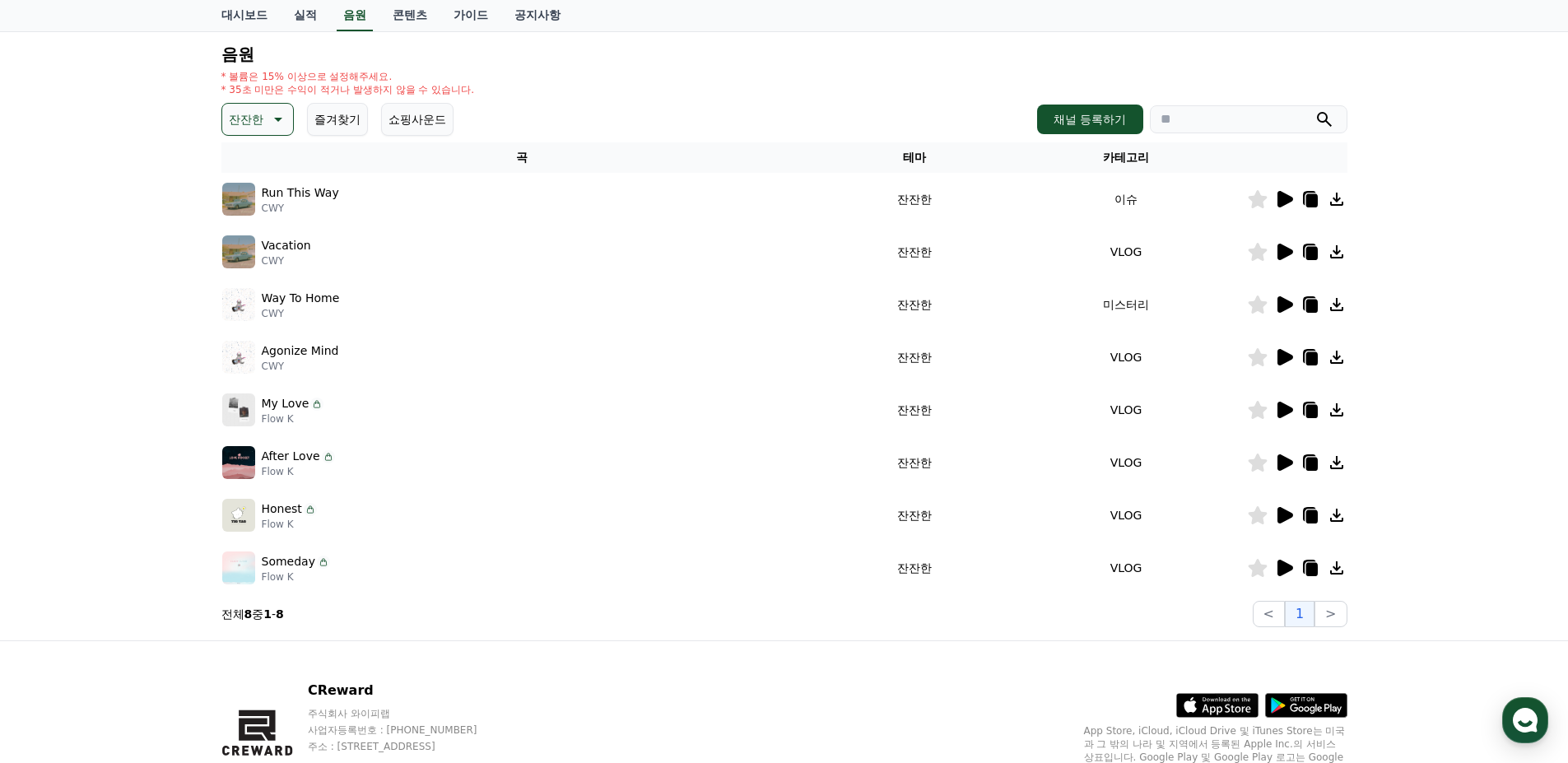
click at [1279, 354] on icon at bounding box center [1285, 358] width 16 height 16
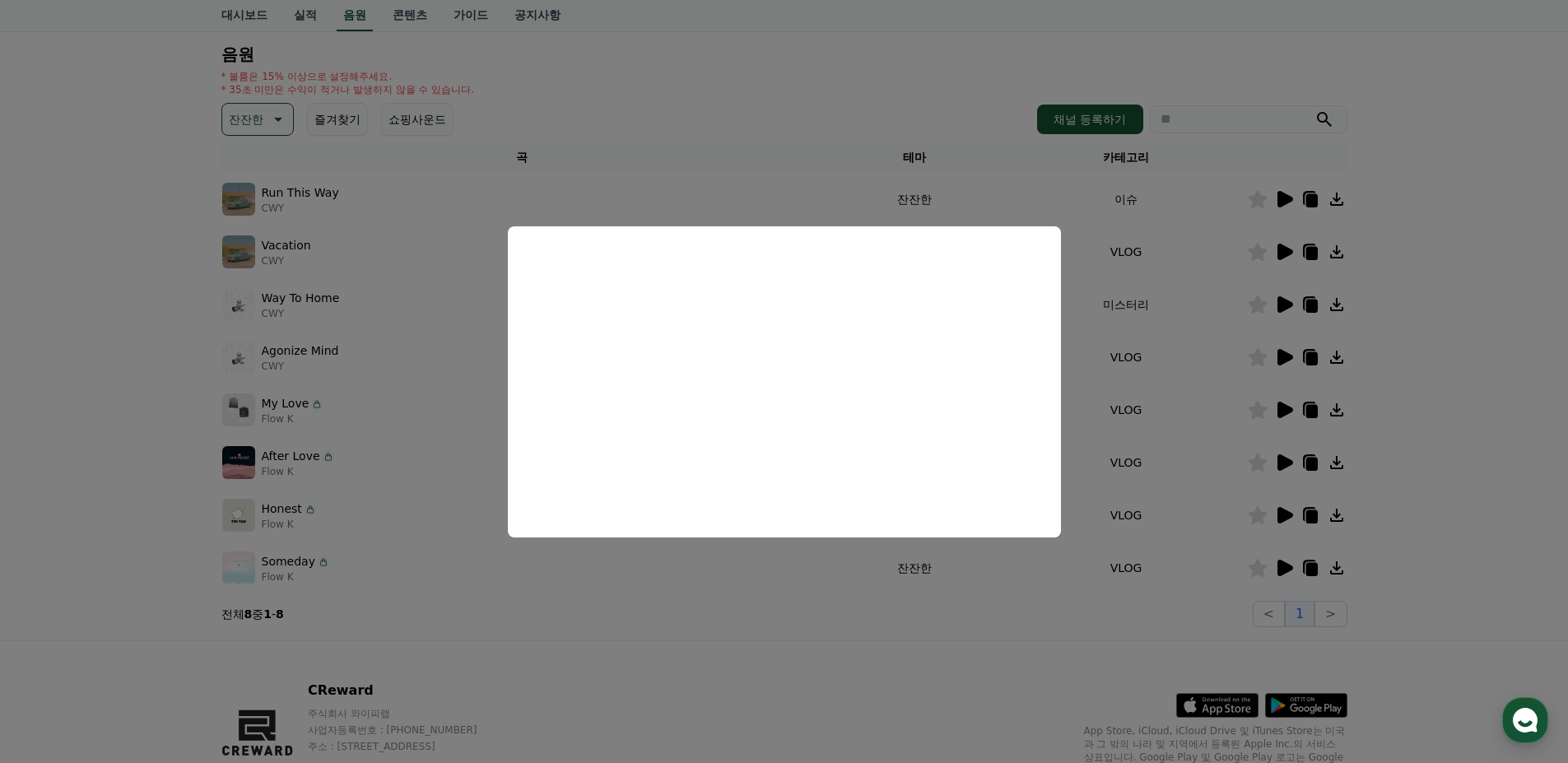
click at [1415, 356] on button "close modal" at bounding box center [784, 382] width 1568 height 763
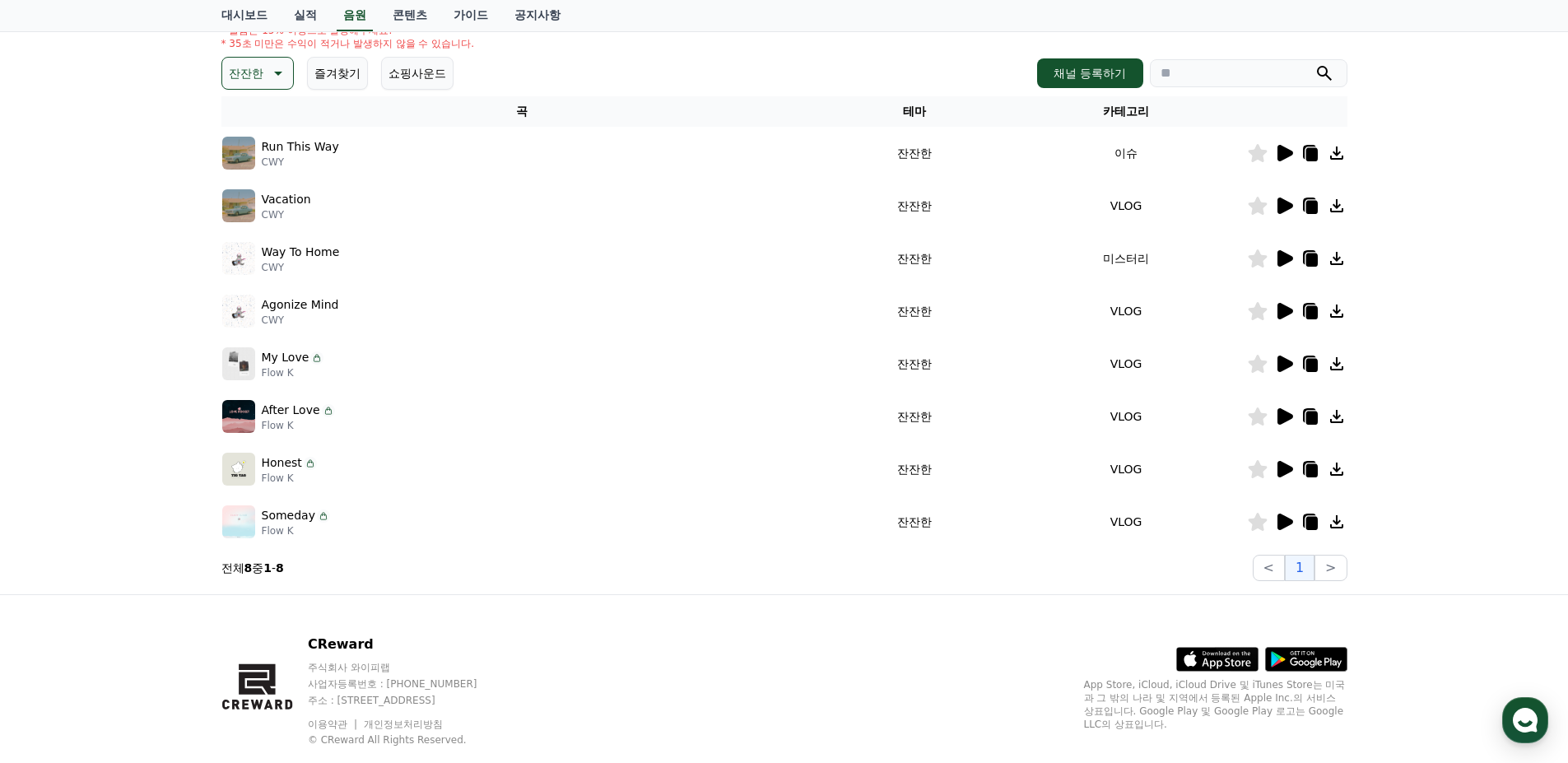
scroll to position [246, 0]
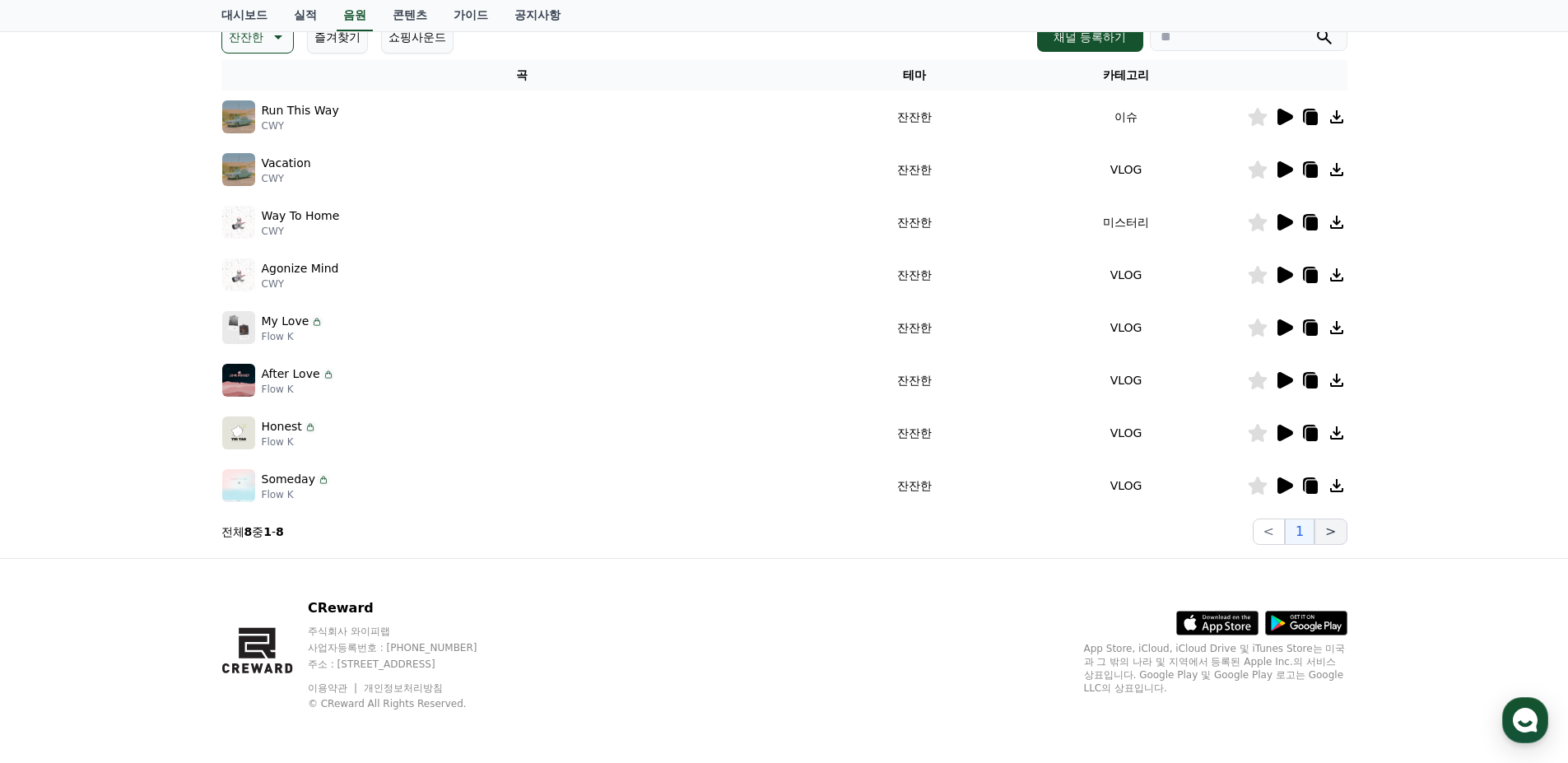
click at [1334, 527] on button ">" at bounding box center [1330, 532] width 32 height 27
click at [1330, 532] on button ">" at bounding box center [1330, 532] width 32 height 27
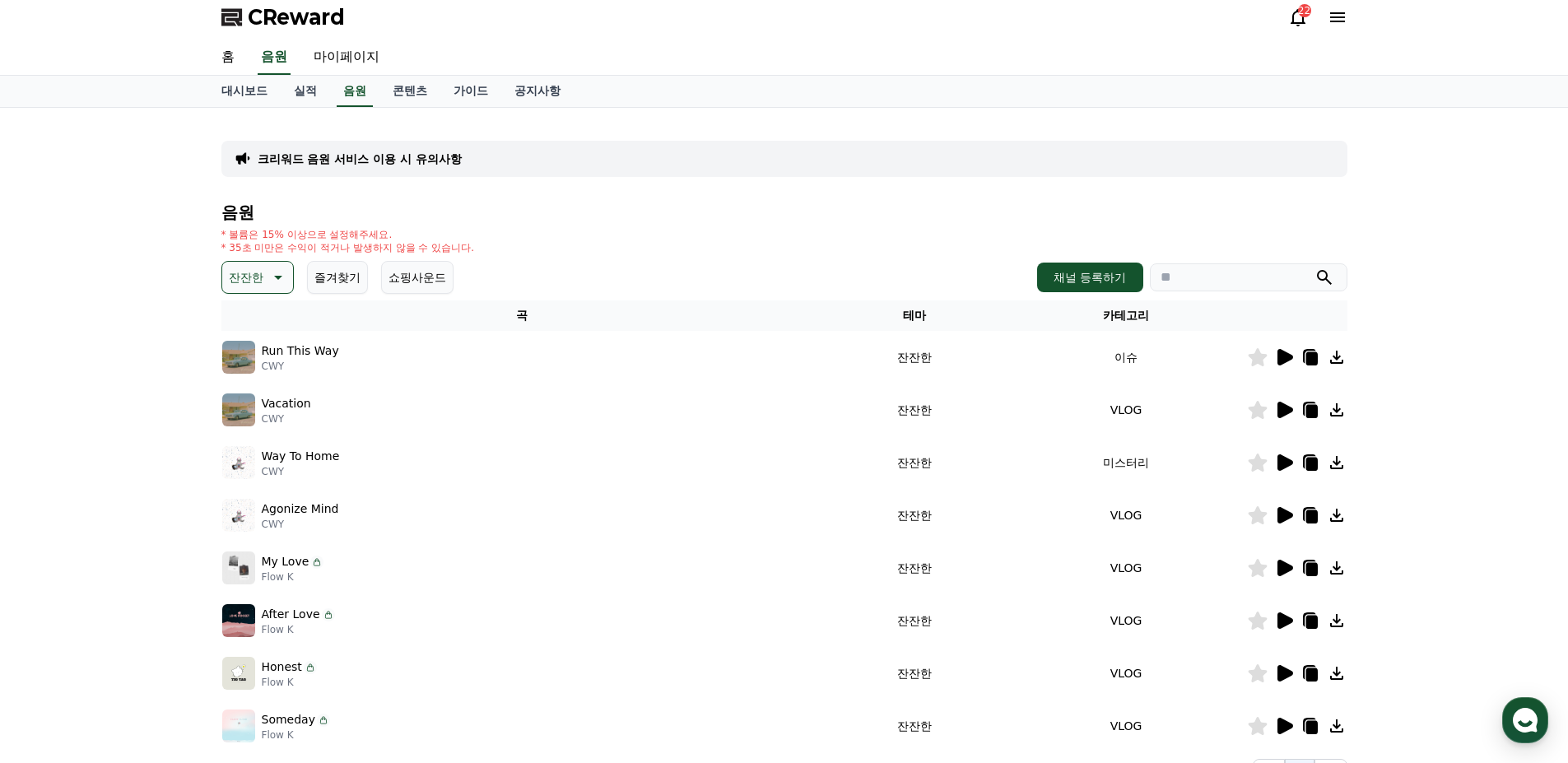
scroll to position [0, 0]
